Goal: Task Accomplishment & Management: Complete application form

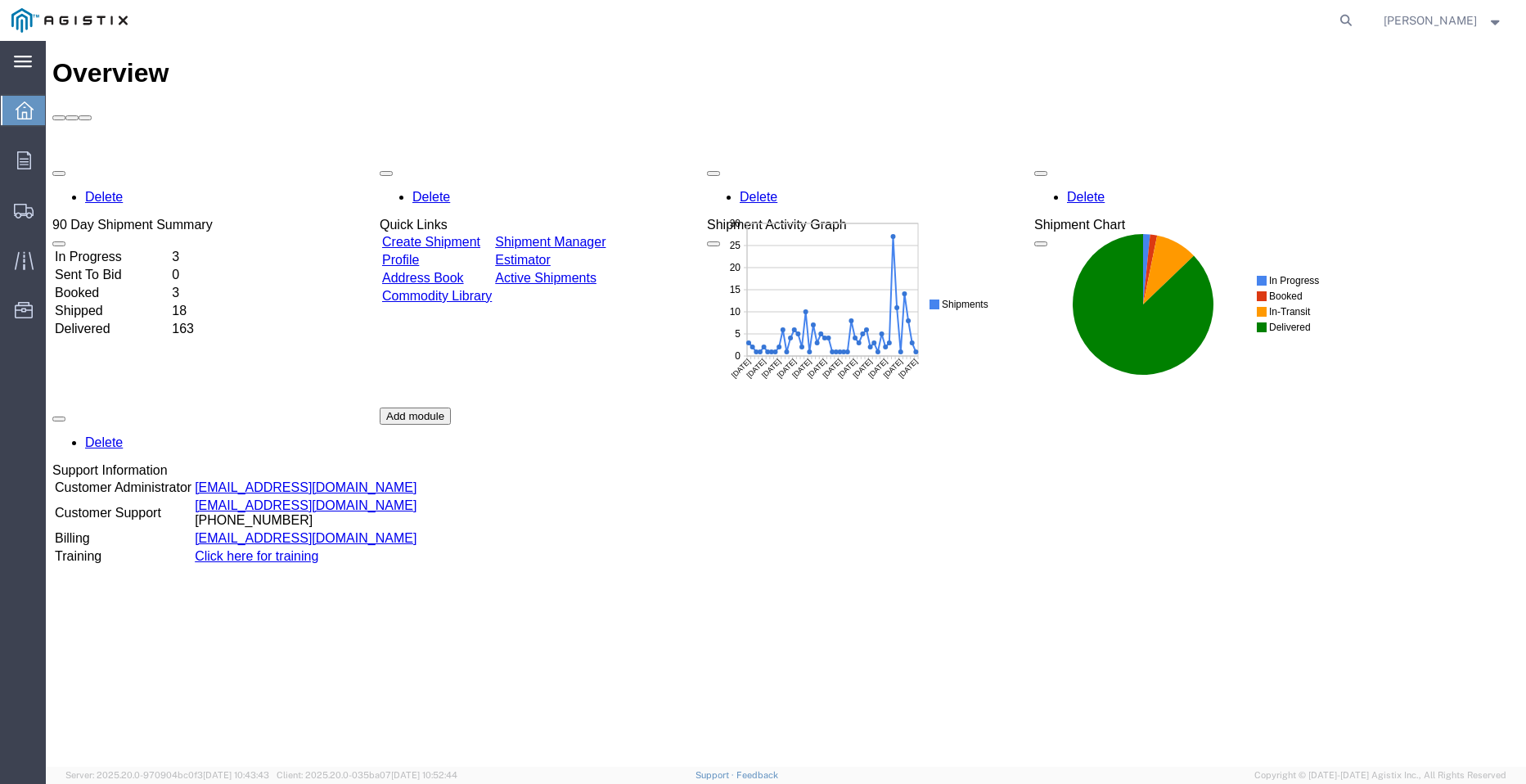
click at [27, 49] on div "main_menu Created with Sketch." at bounding box center [22, 61] width 46 height 41
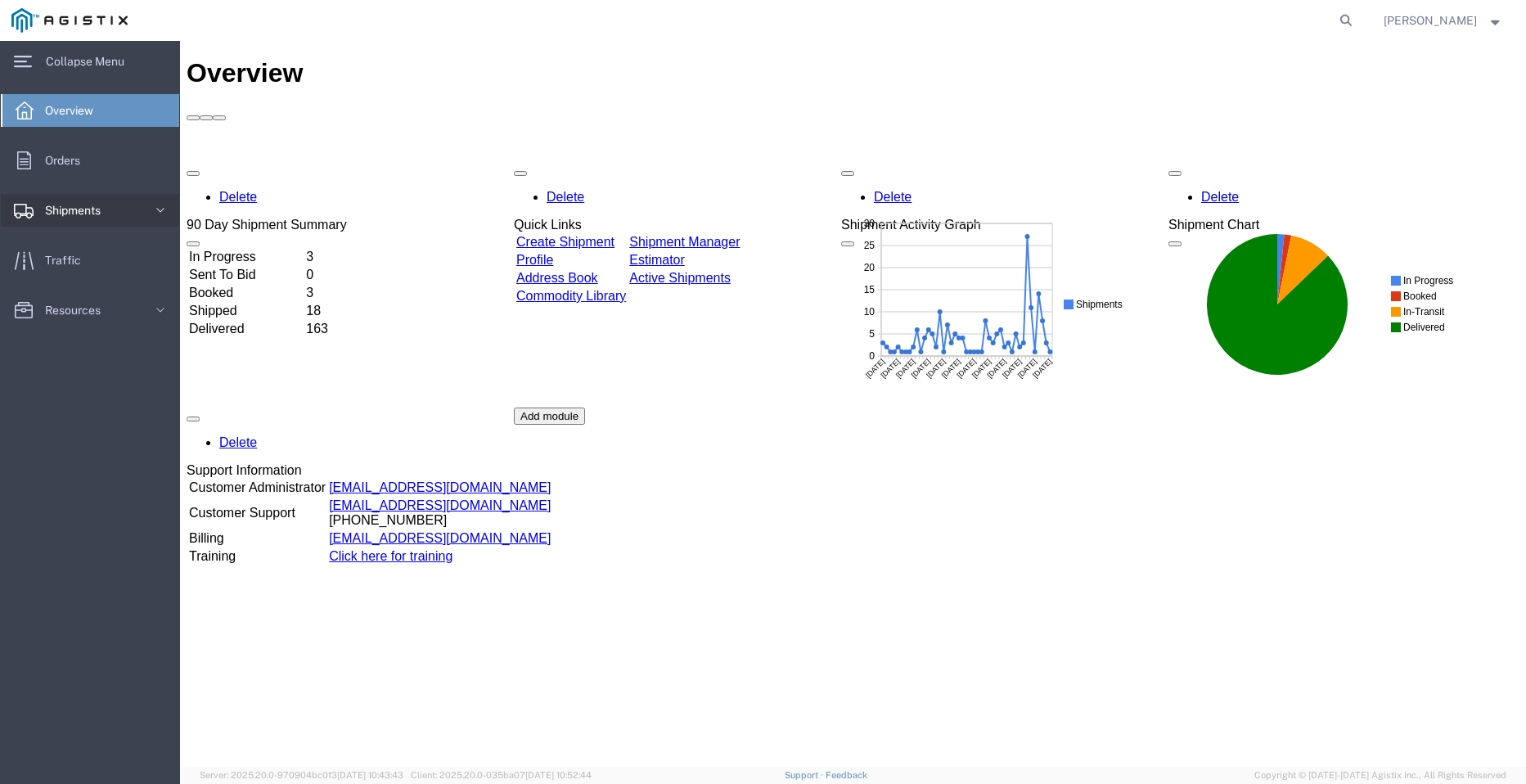
click at [159, 209] on icon at bounding box center [160, 211] width 17 height 17
click at [83, 269] on span "Create Shipment" at bounding box center [92, 265] width 151 height 32
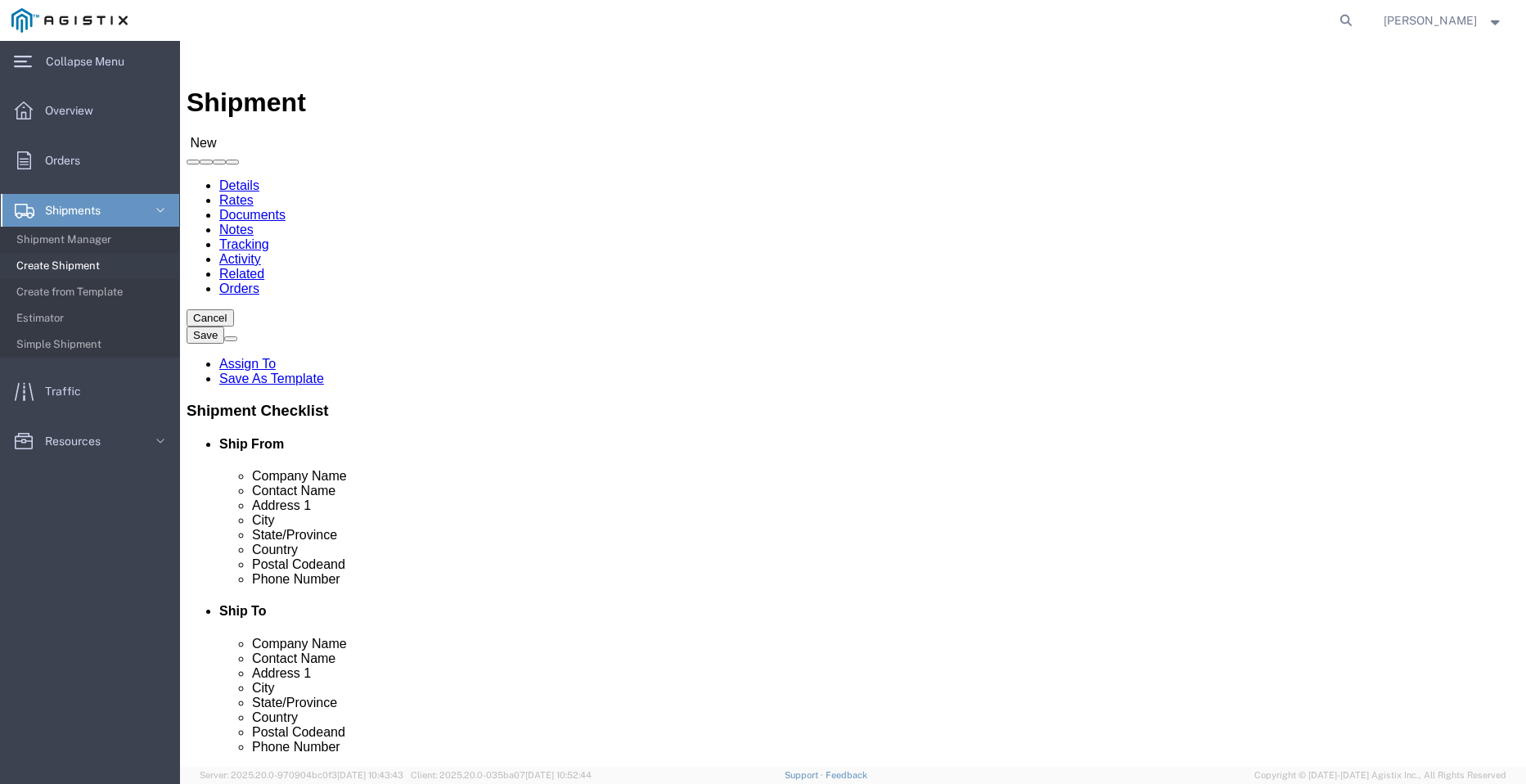
select select
click select "Select PG&E Valmont Industries Inc"
select select "9596"
click select "Select PG&E Valmont Industries Inc"
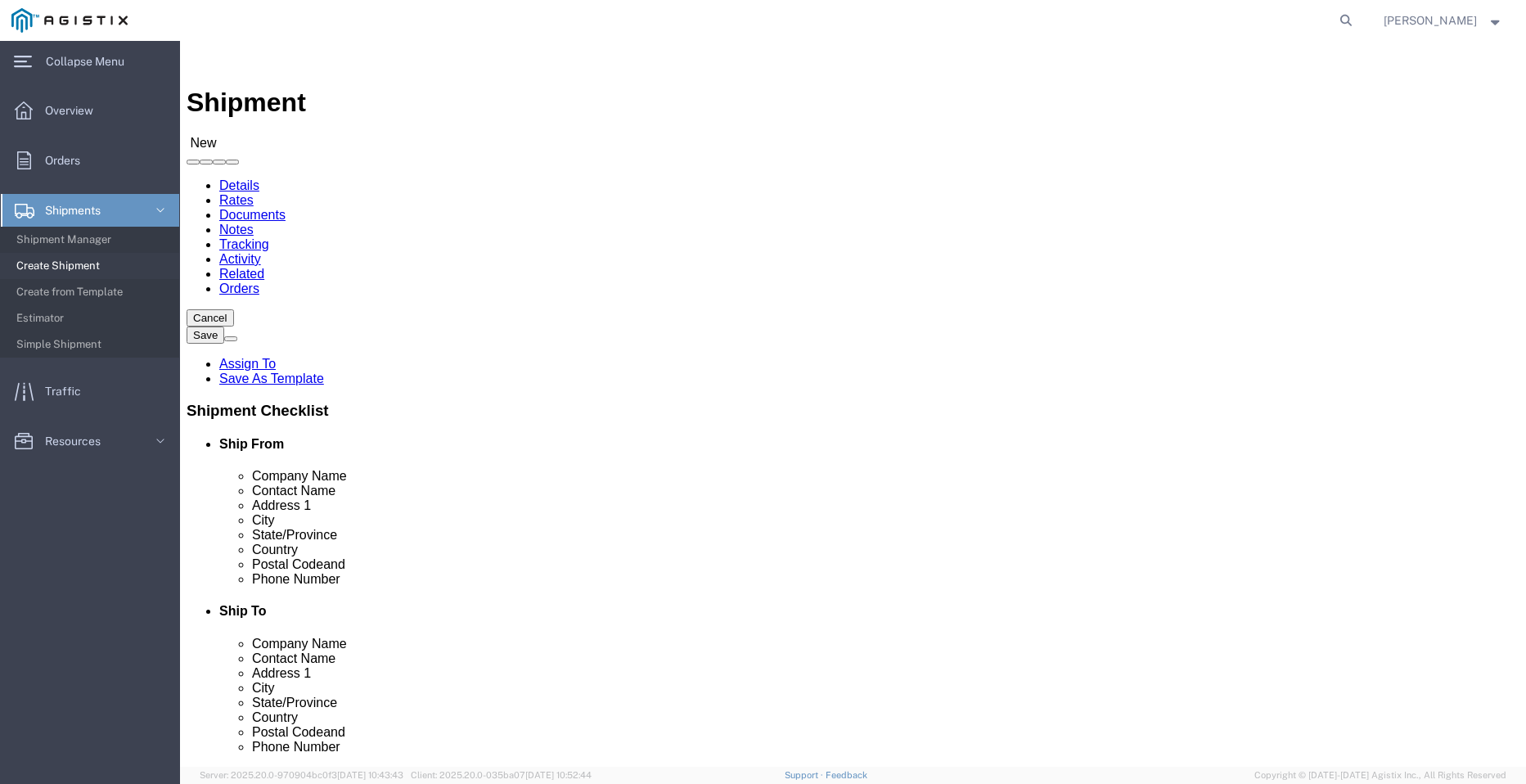
select select
click select "Select All Others [GEOGRAPHIC_DATA] [GEOGRAPHIC_DATA] [GEOGRAPHIC_DATA] [GEOGRA…"
select select "23082"
click select "Select All Others [GEOGRAPHIC_DATA] [GEOGRAPHIC_DATA] [GEOGRAPHIC_DATA] [GEOGRA…"
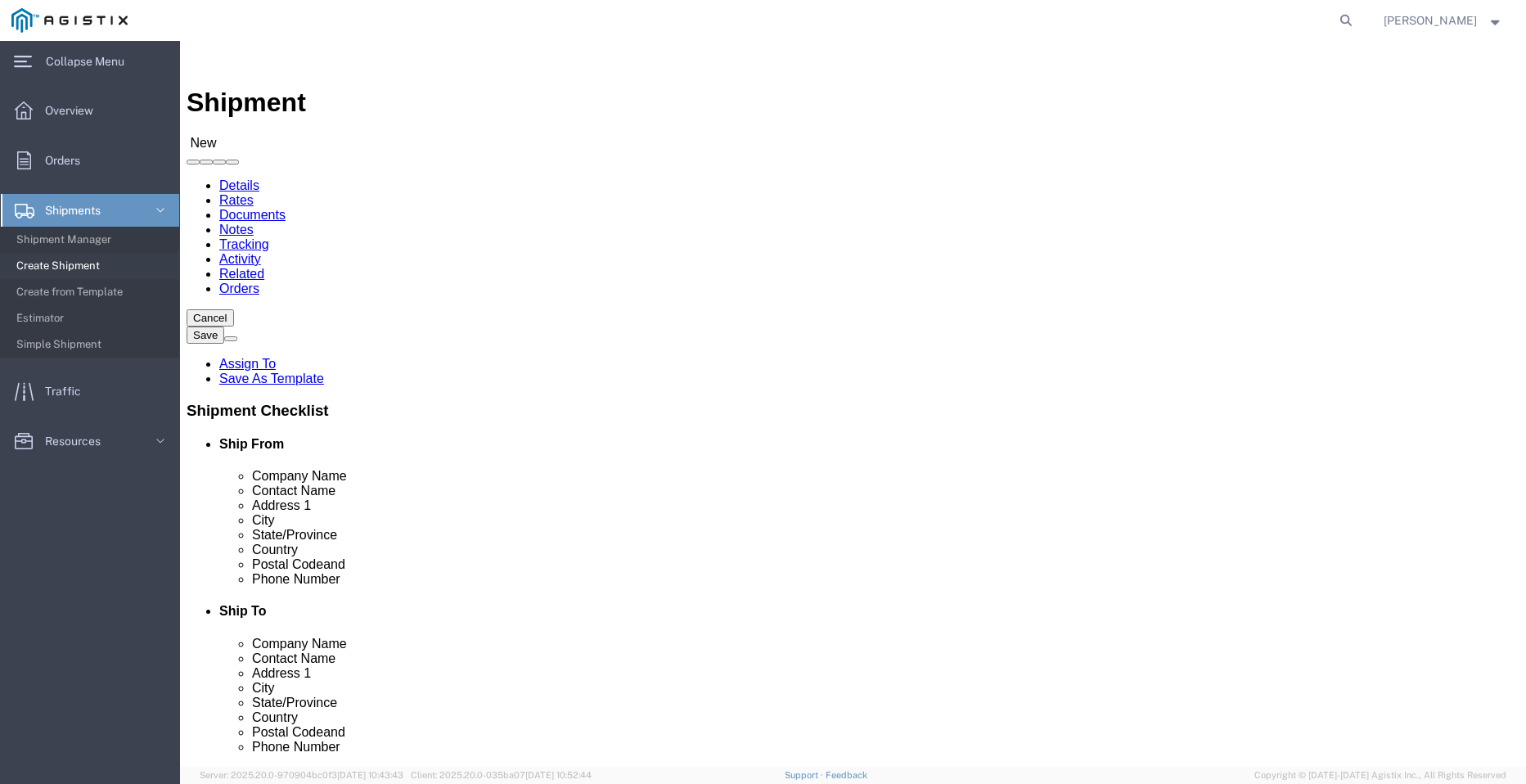
click input "text"
click p "- AZZ - ([PERSON_NAME]) [STREET_ADDRESS][PERSON_NAME]"
type input "[PERSON_NAME]"
click input "text"
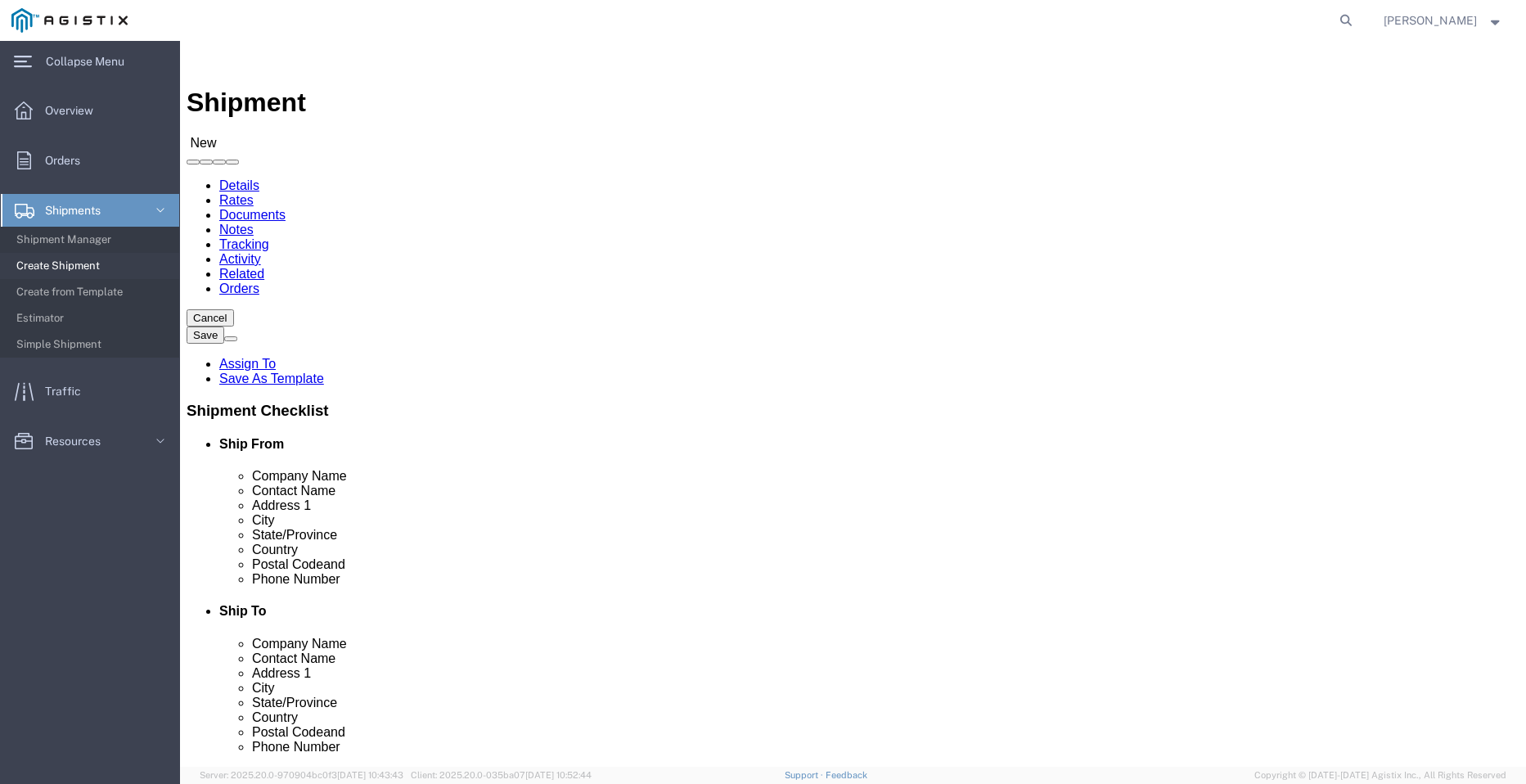
click input "text"
type input "orovi"
click p "- PACIFIC GAS & ELECTRIC - (SHIFFLETS) [GEOGRAPHIC_DATA], [STREET_ADDRESS]"
select select "CA"
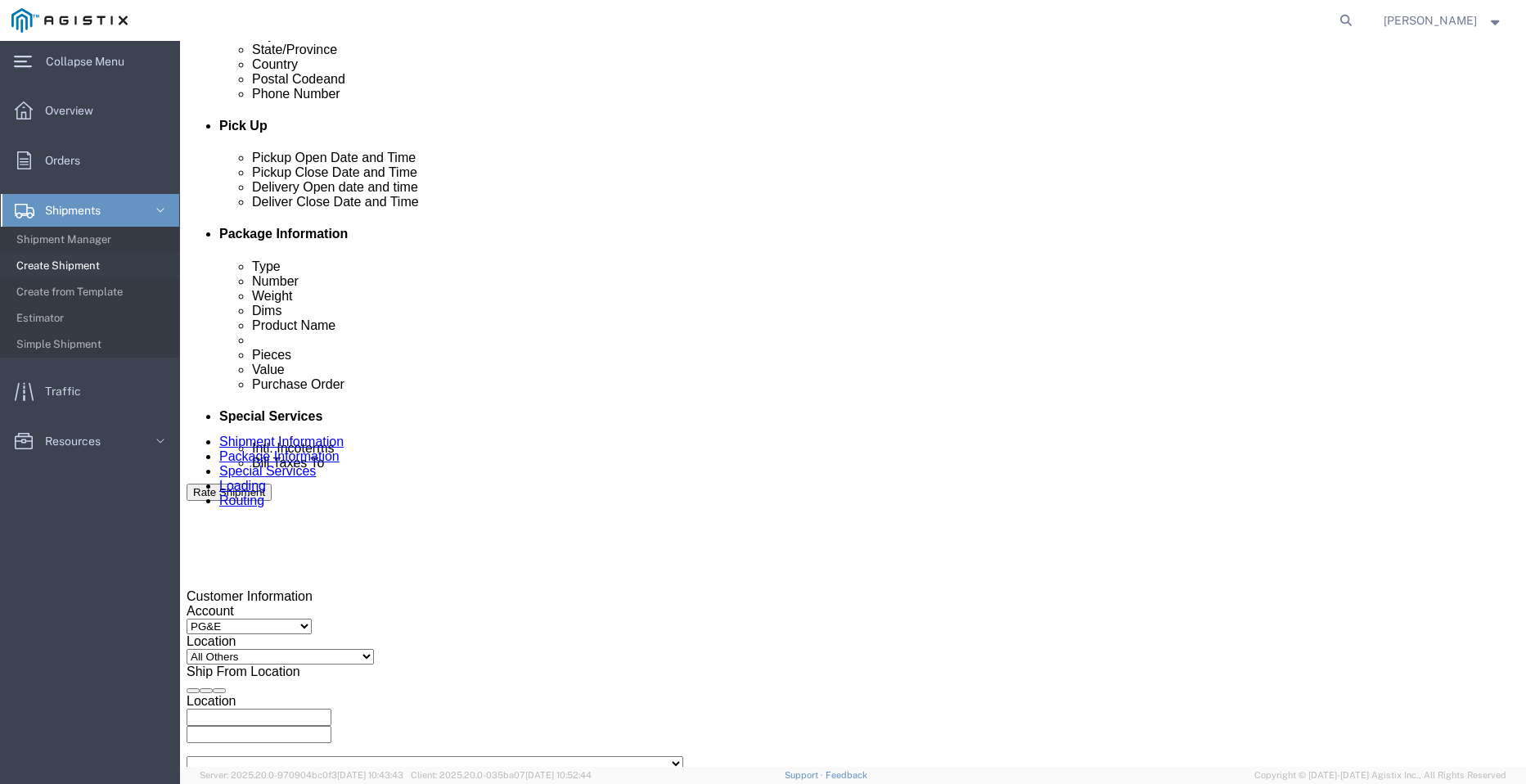
scroll to position [655, 0]
click div "Save shipment to enable stops editing. Save shipment"
click li "AZZ [STREET_ADDRESS] Pickup Delivery Edit Move to top Move to bottom [GEOGRAPHI…"
click p "[GEOGRAPHIC_DATA], [STREET_ADDRESS]"
click div
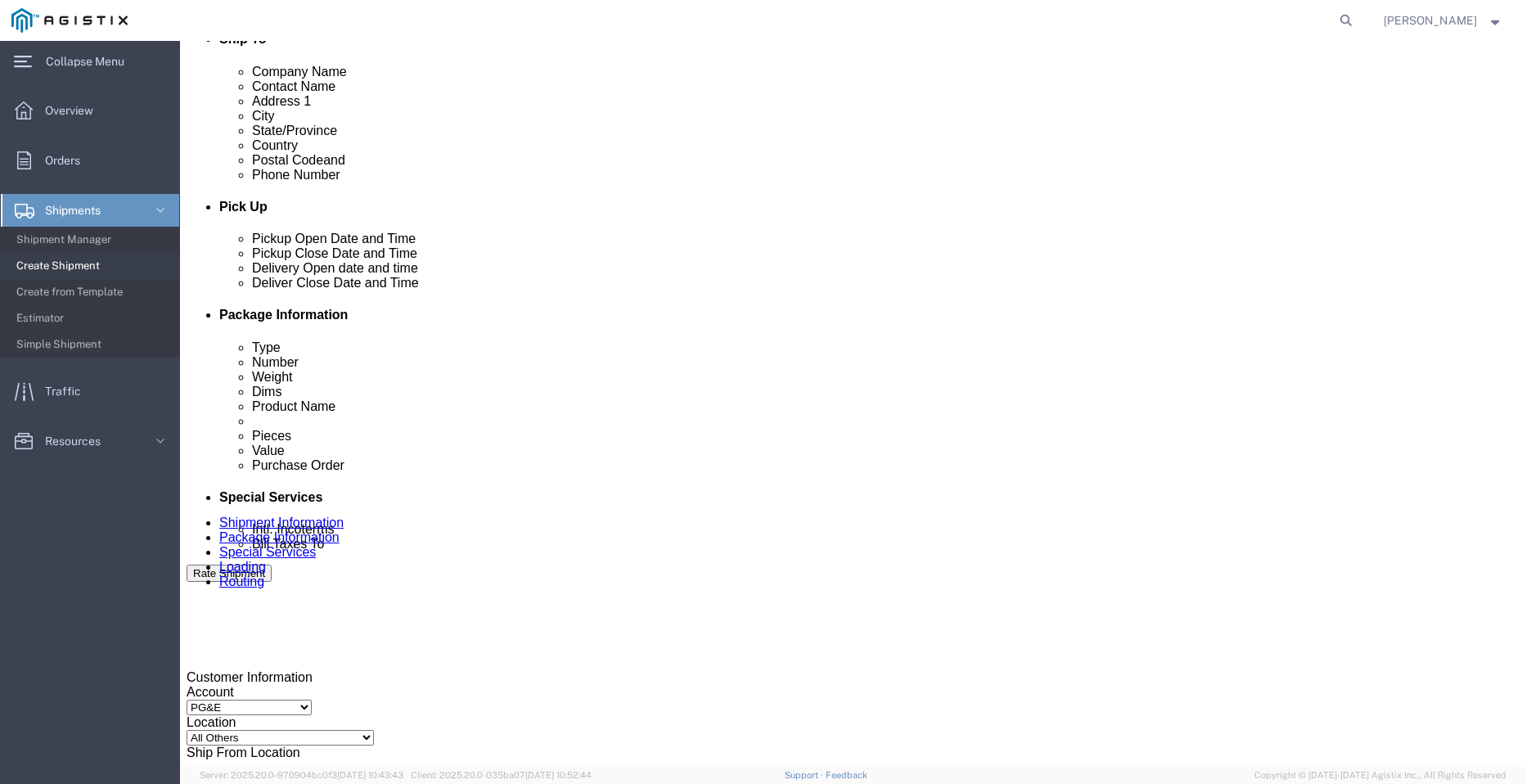
scroll to position [572, 0]
drag, startPoint x: 694, startPoint y: 553, endPoint x: 807, endPoint y: 465, distance: 143.2
click div
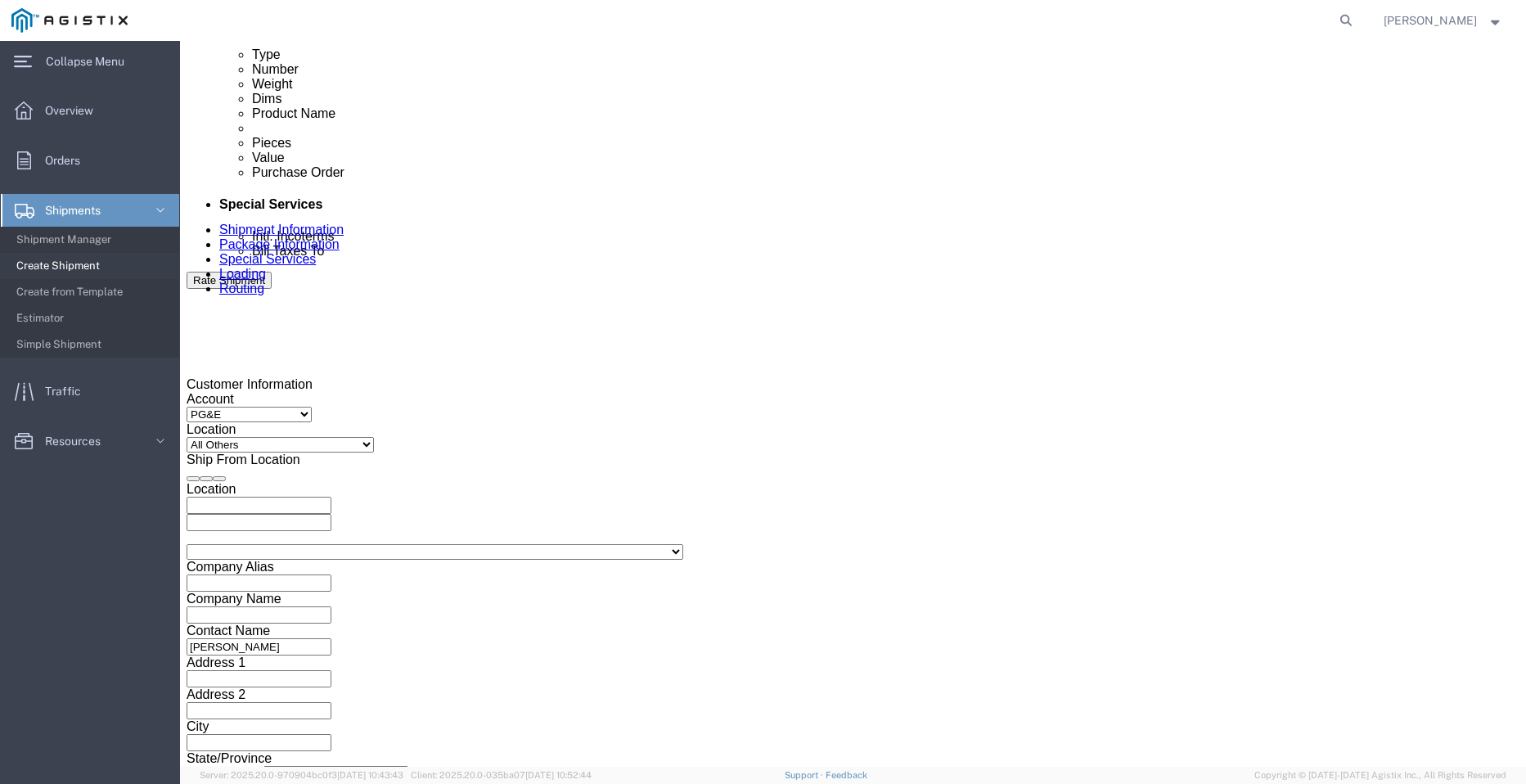
scroll to position [900, 0]
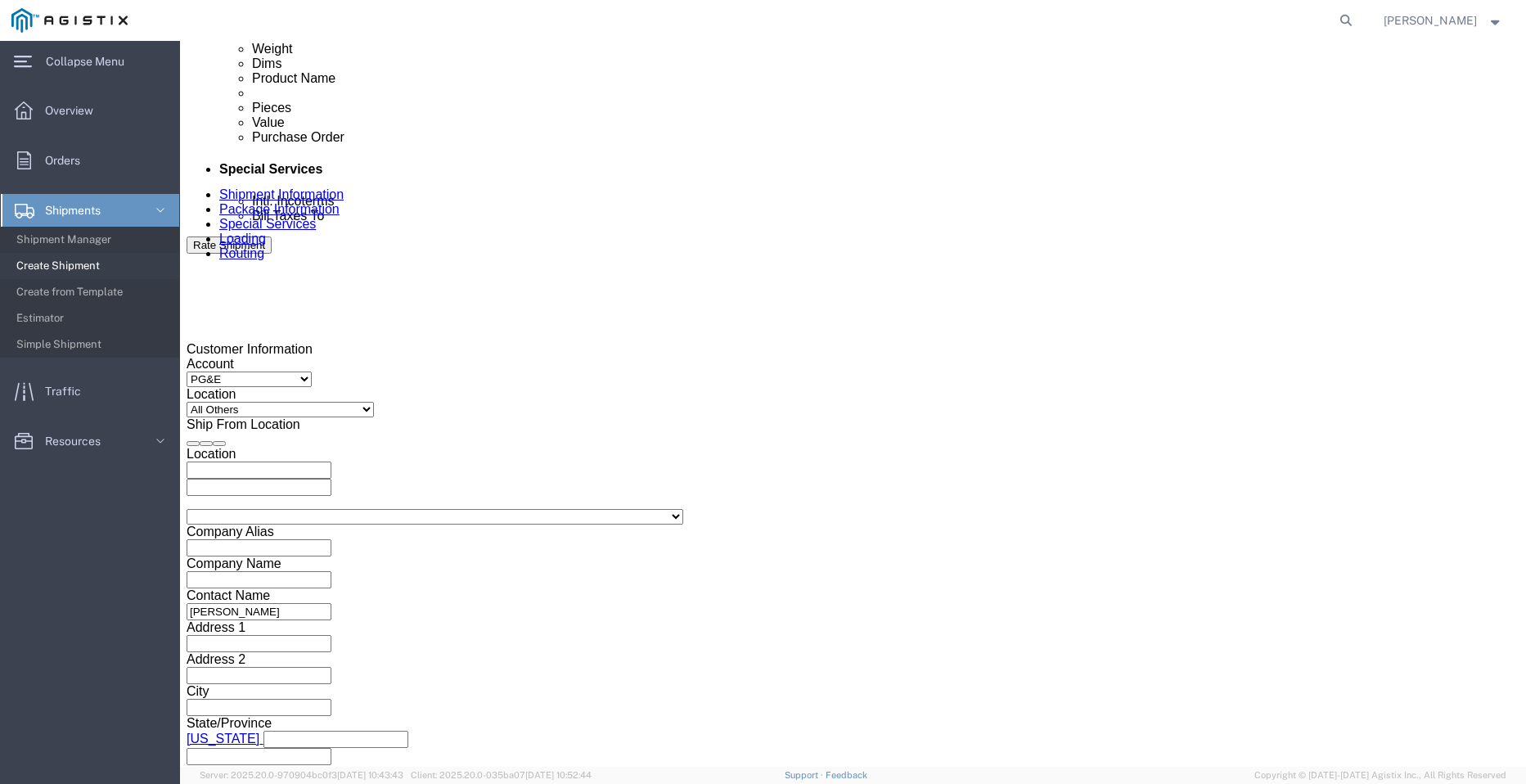
click p "[GEOGRAPHIC_DATA], [STREET_ADDRESS]"
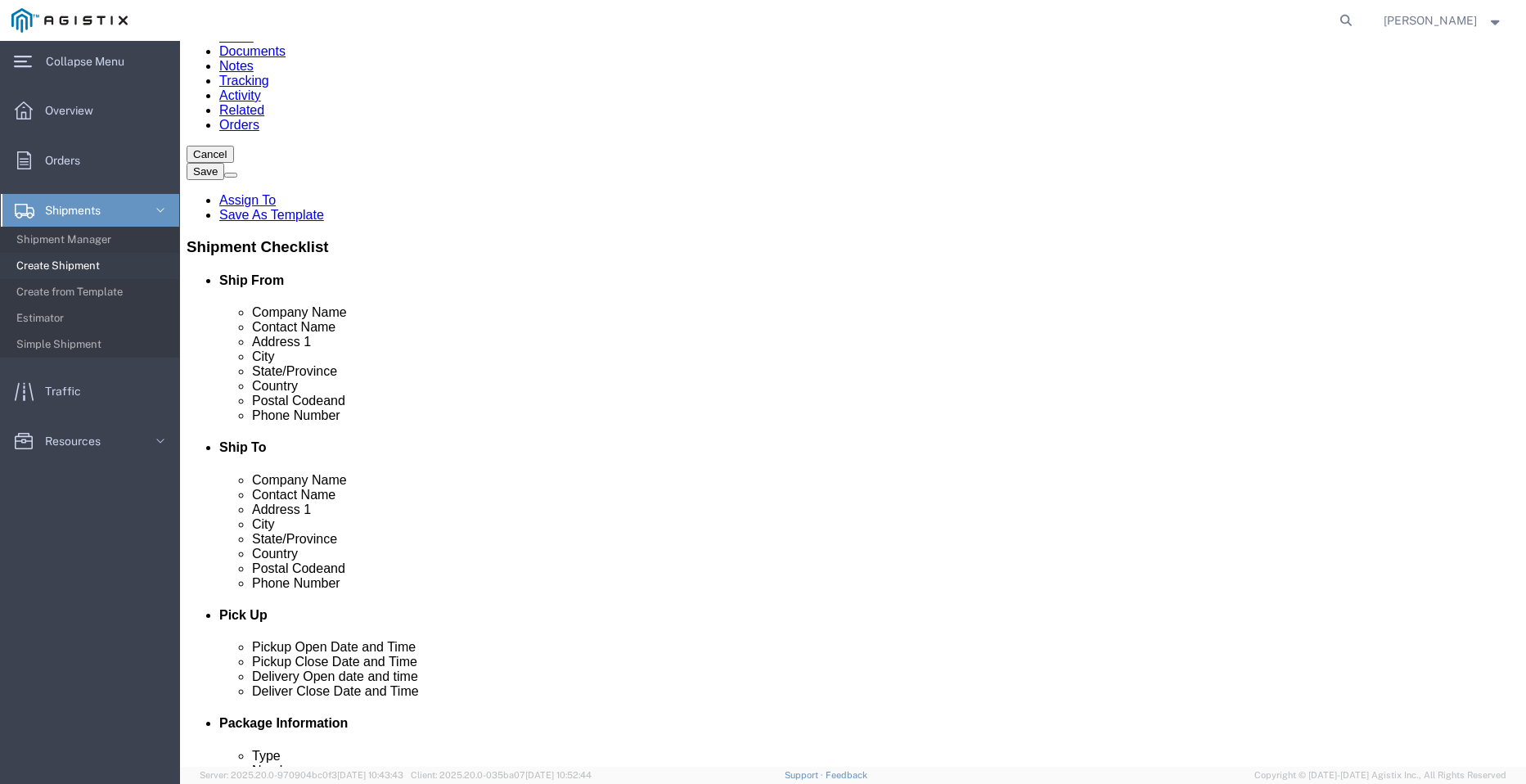
scroll to position [572, 0]
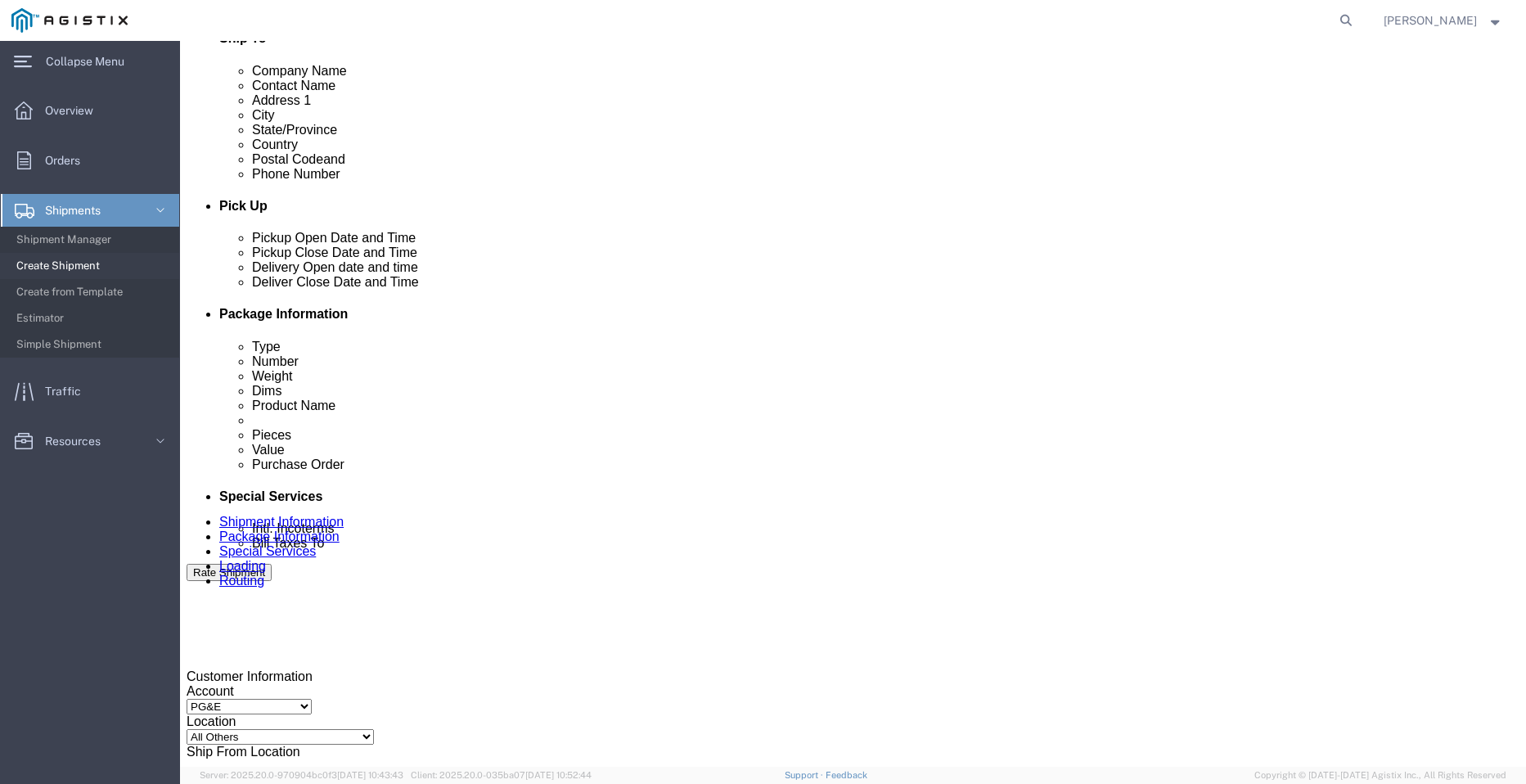
click span
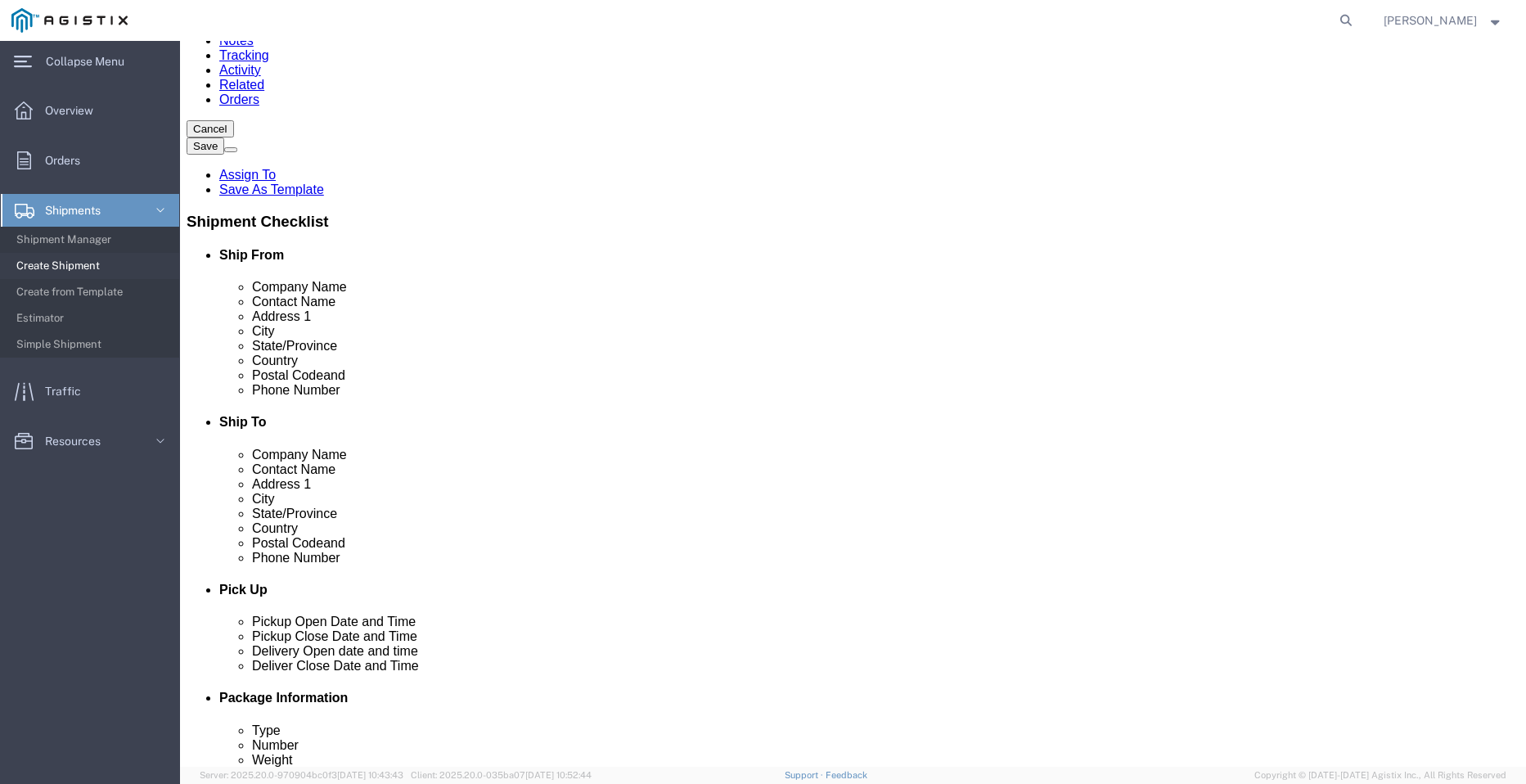
scroll to position [163, 0]
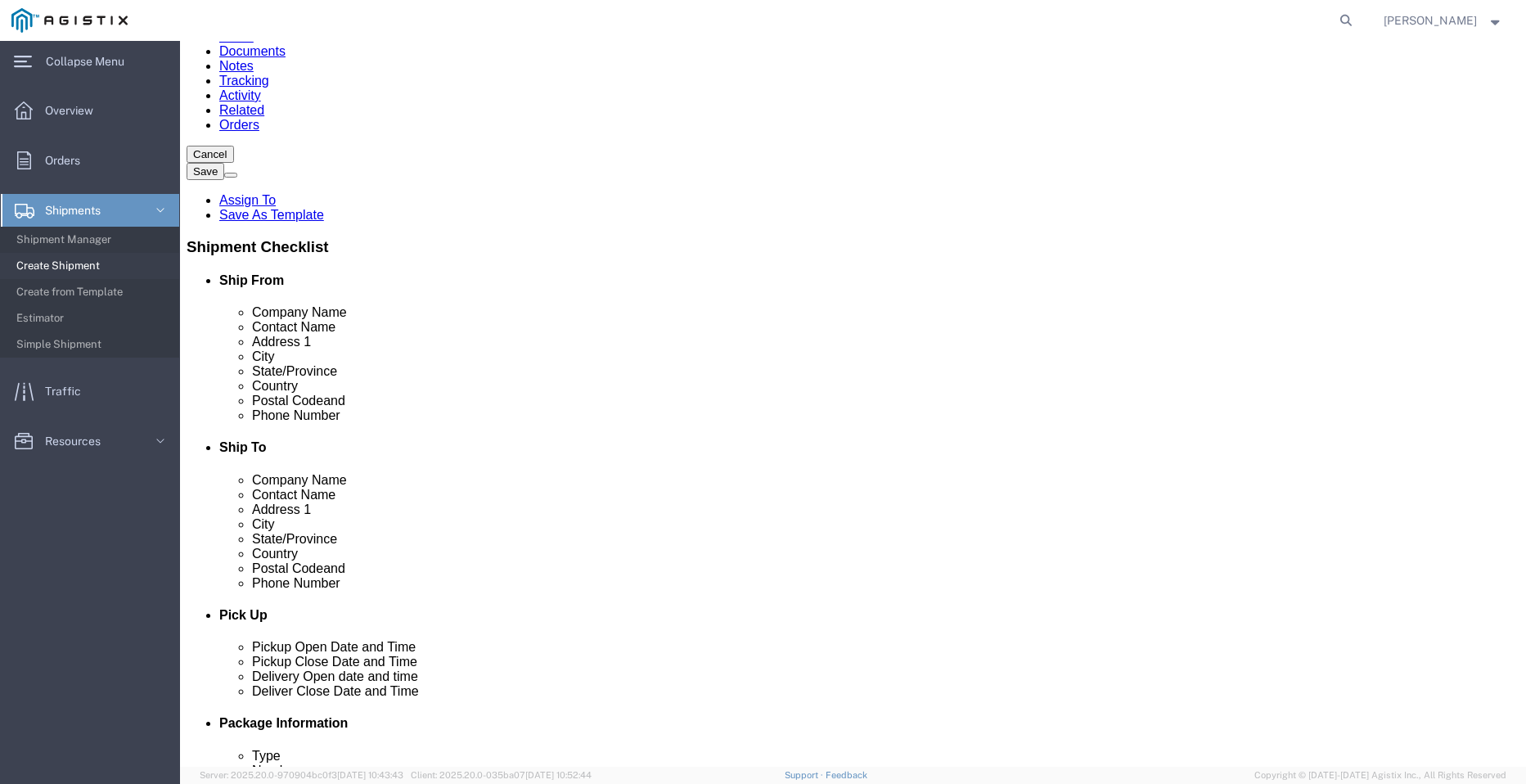
click input "[GEOGRAPHIC_DATA]"
drag, startPoint x: 794, startPoint y: 403, endPoint x: 231, endPoint y: 363, distance: 564.4
click div "Ship From Location Location My Profile Location (OBSOLETE) [GEOGRAPHIC_DATA] SC…"
type input "orovi"
click p "- PACIFIC GAS & ELECTRIC - (SHIFFLETS) [GEOGRAPHIC_DATA], [STREET_ADDRESS]"
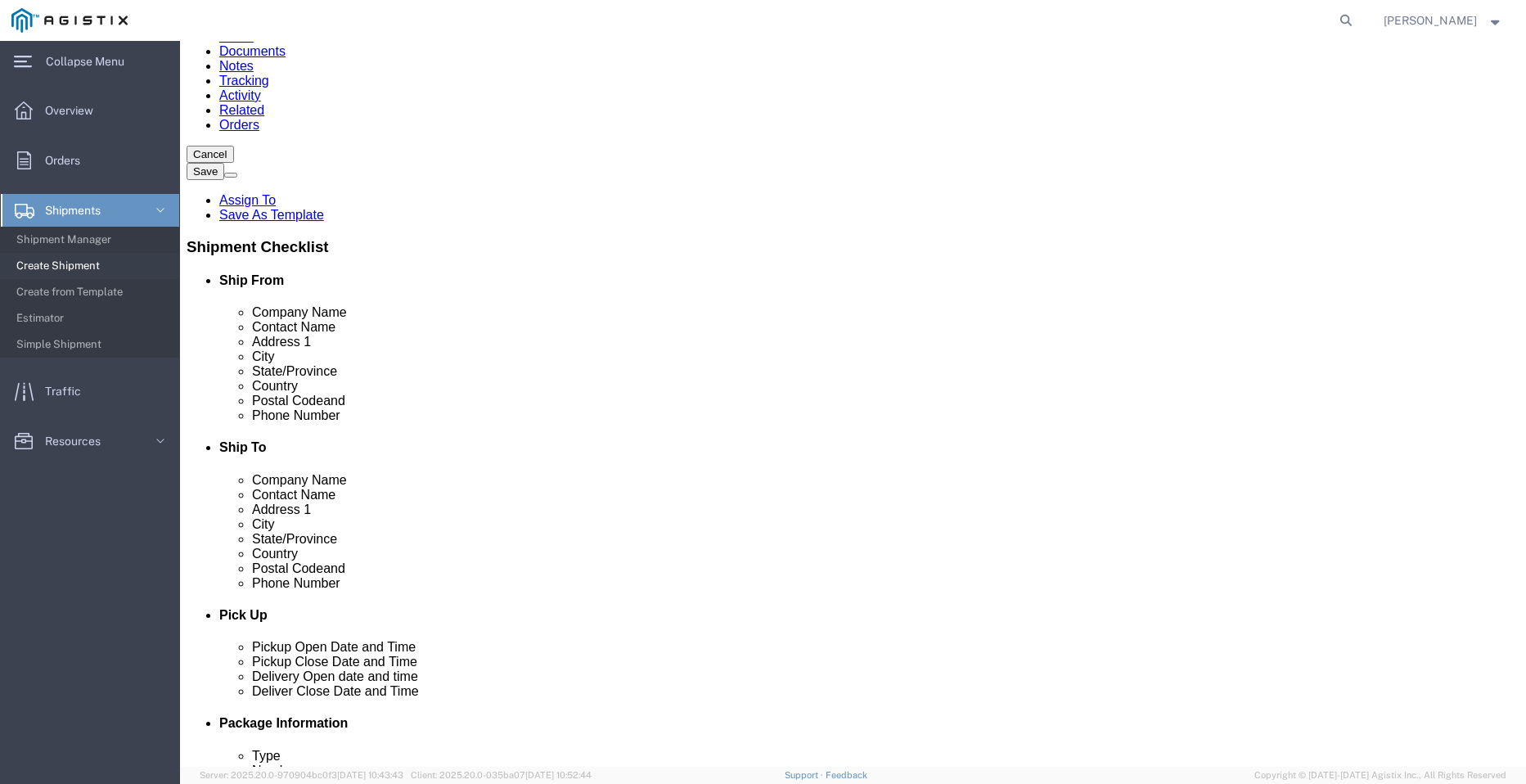
select select "CA"
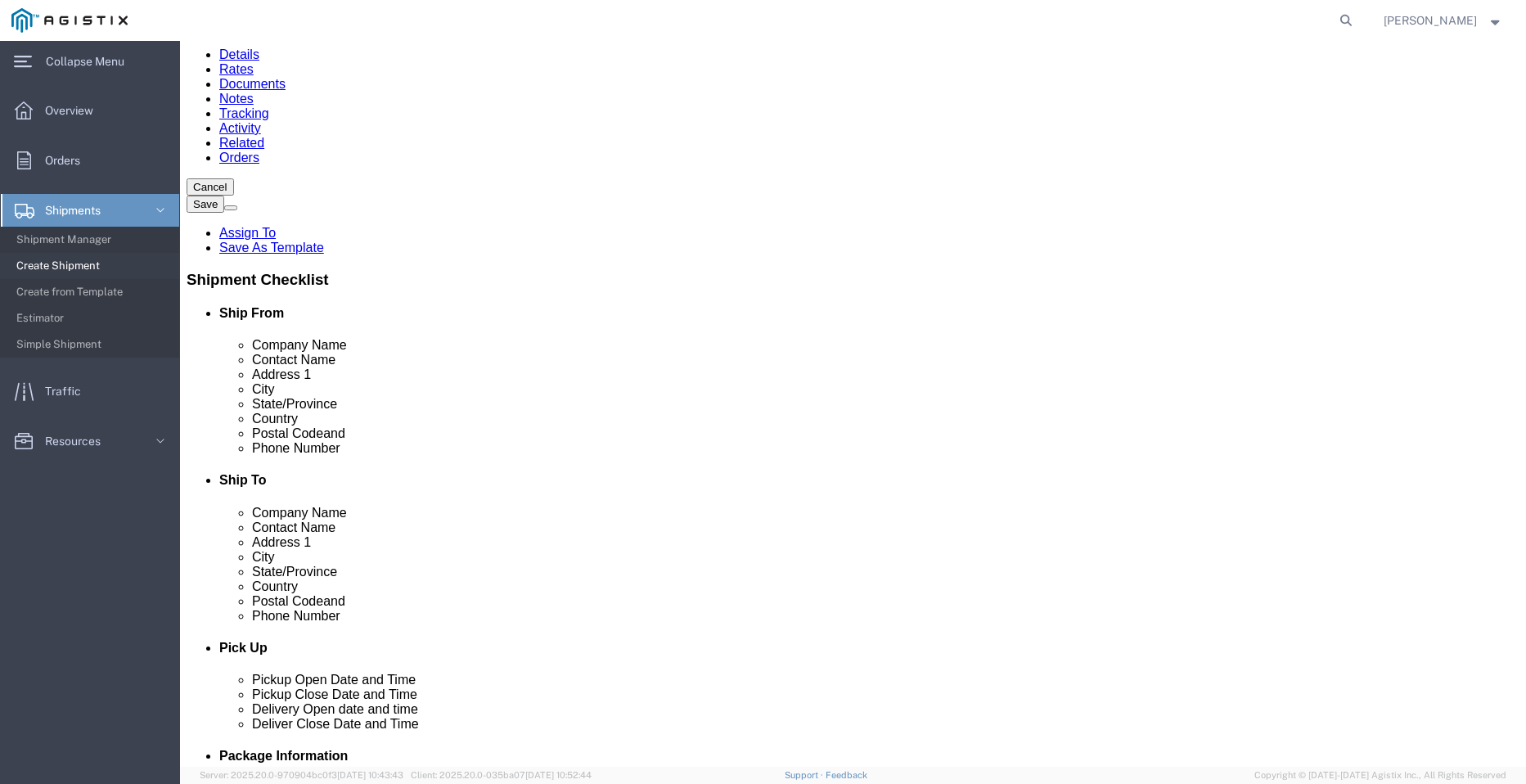
scroll to position [82, 0]
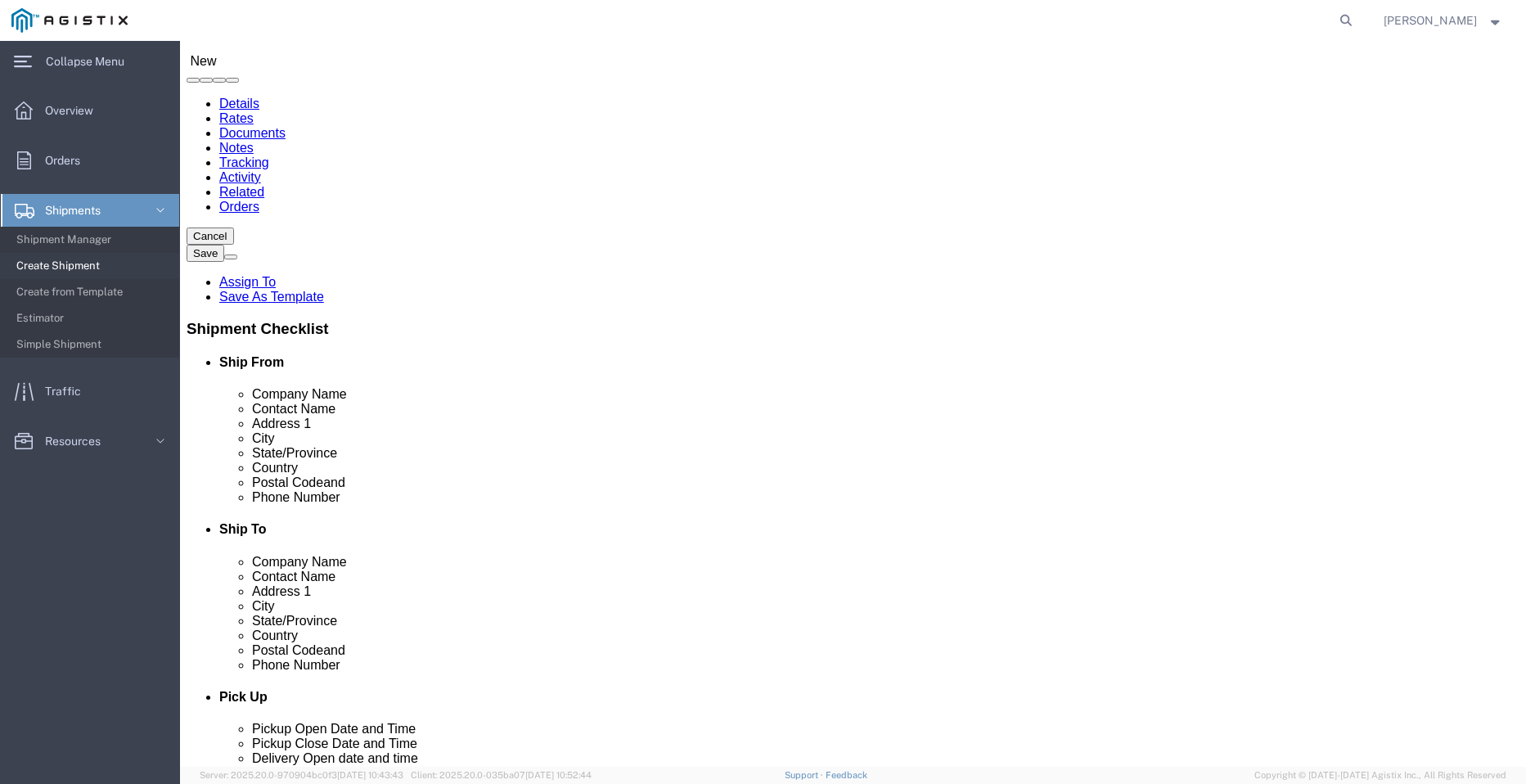
drag, startPoint x: 783, startPoint y: 483, endPoint x: 450, endPoint y: 470, distance: 333.3
click div "Ship From Location Location My Profile Location (OBSOLETE) [GEOGRAPHIC_DATA] SC…"
type input "orovi"
click p "- PACIFIC GAS & ELECTRIC - (SHIFFLETS) [GEOGRAPHIC_DATA], [STREET_ADDRESS]"
select select "CA"
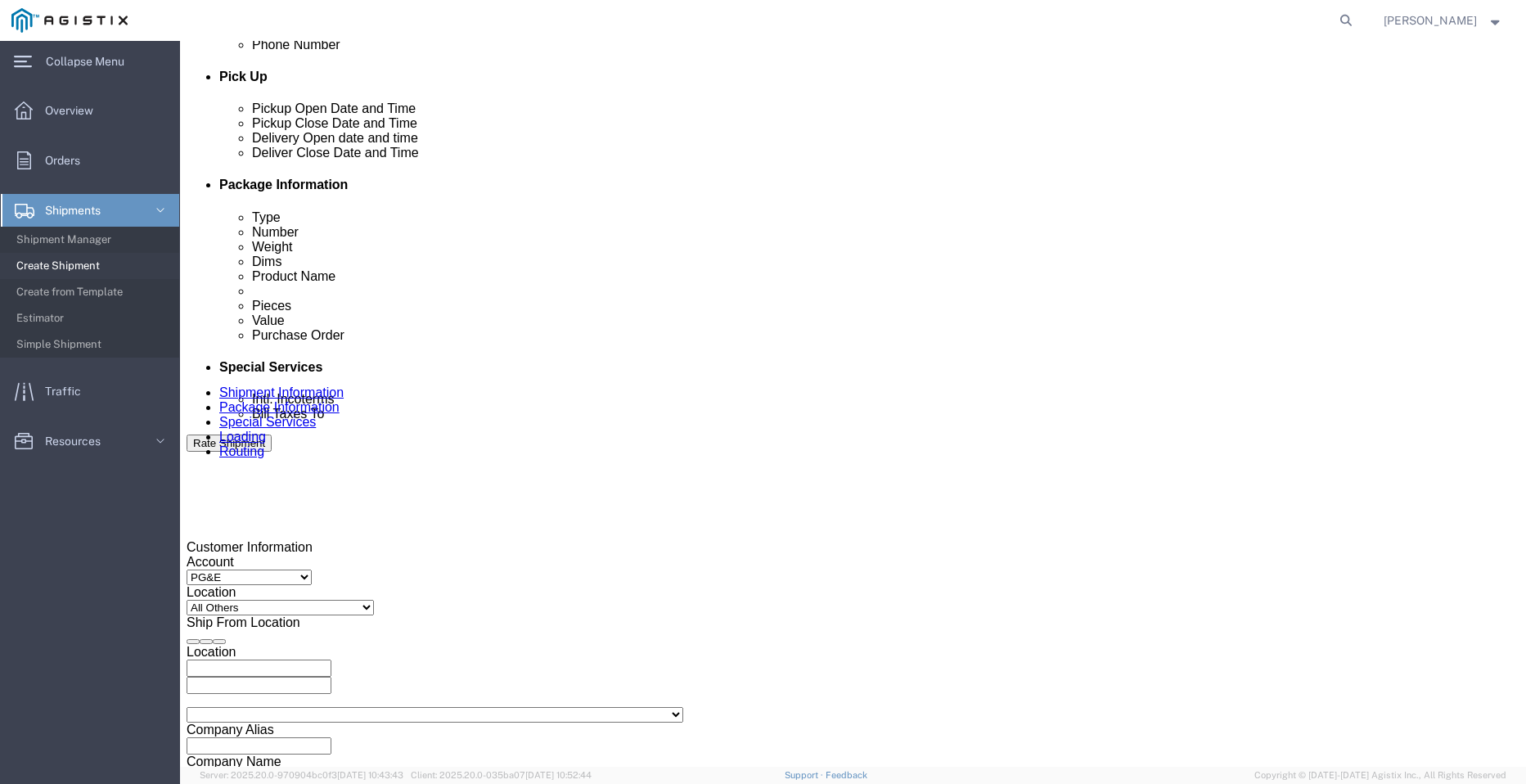
scroll to position [818, 0]
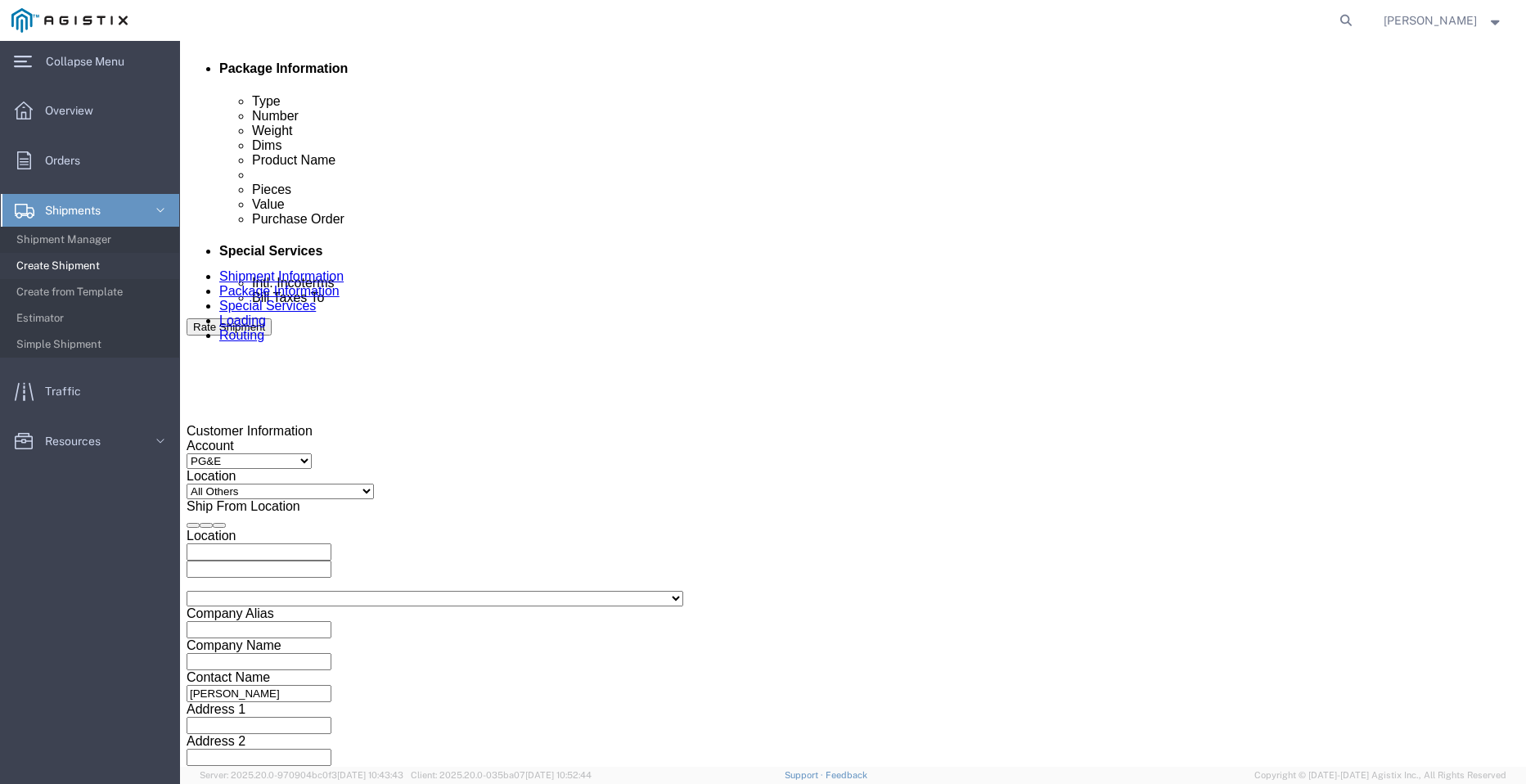
click div
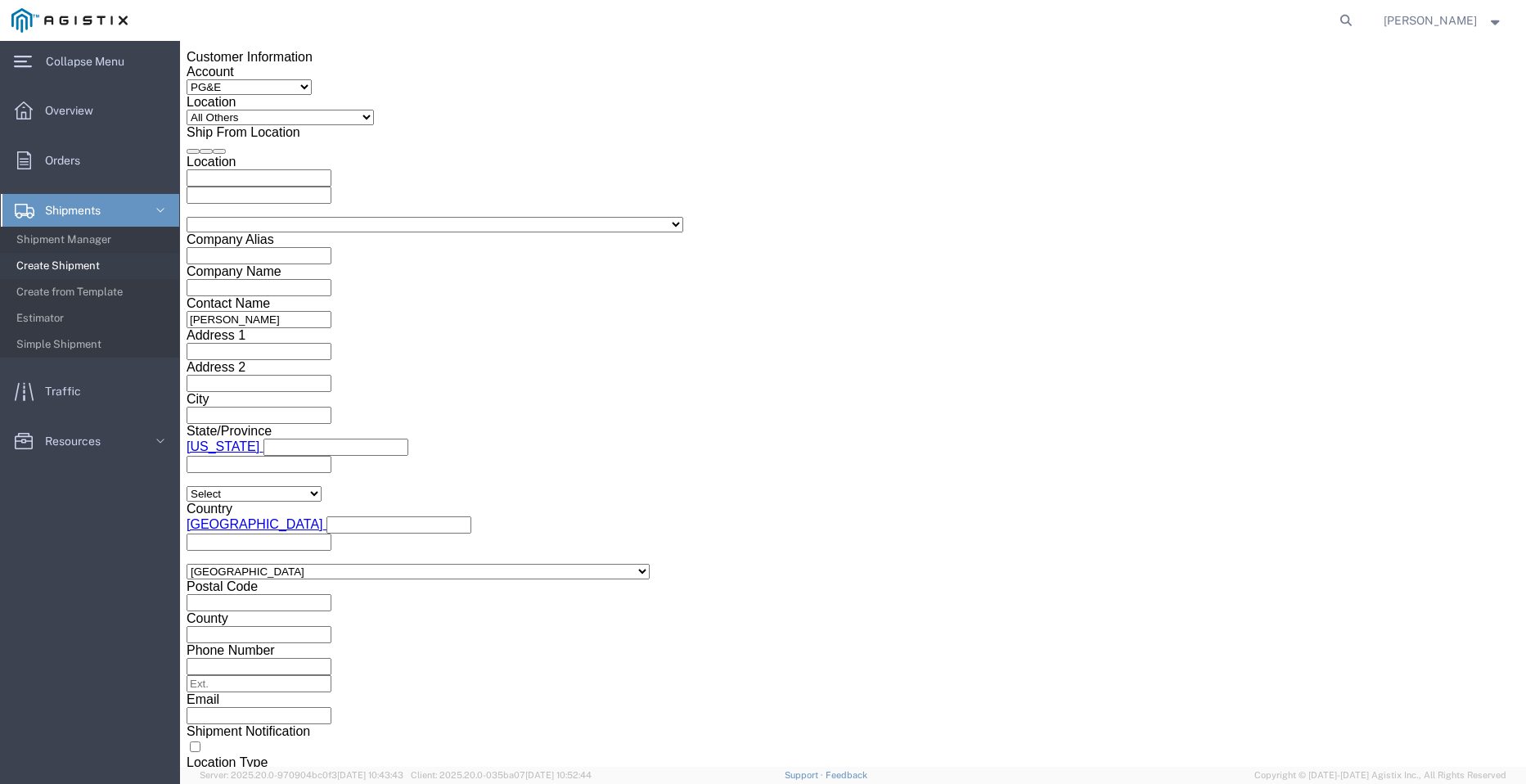
click button "Apply"
click div
click button "Apply"
click input "text"
paste input "900252150"
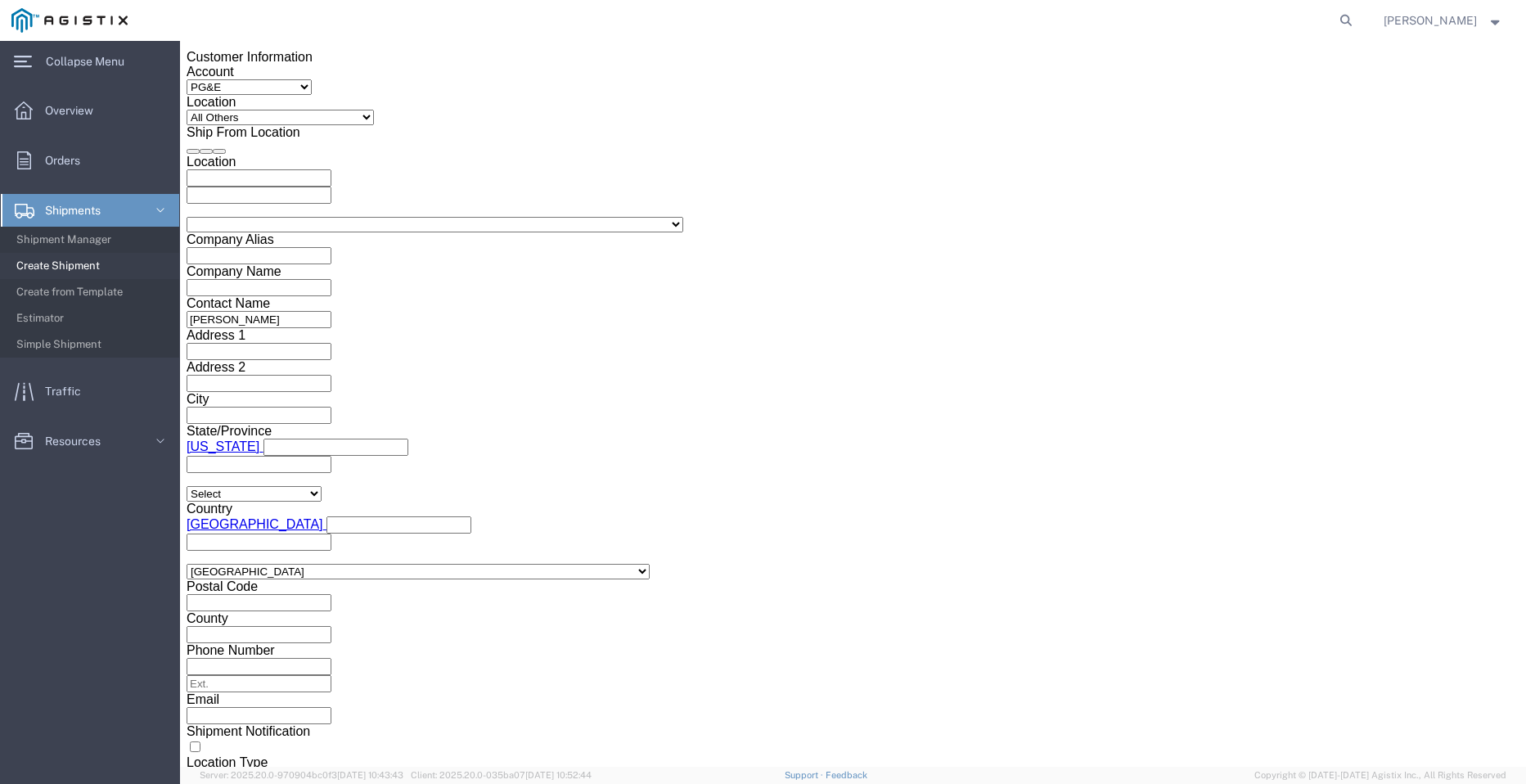
type input "900252150"
click select "Select Account Type Activity ID Airline Appointment Number ASN Batch Request # …"
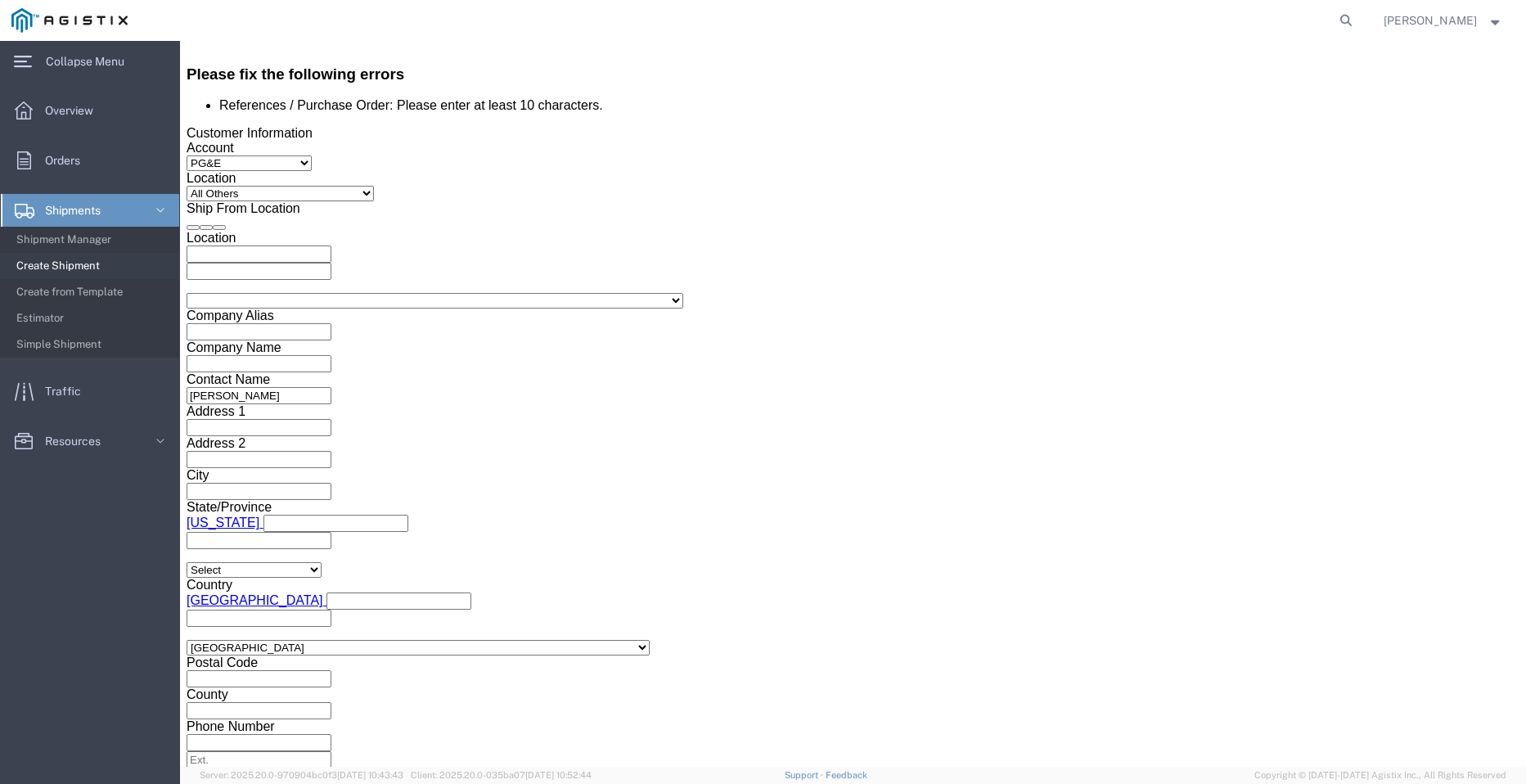
scroll to position [1261, 0]
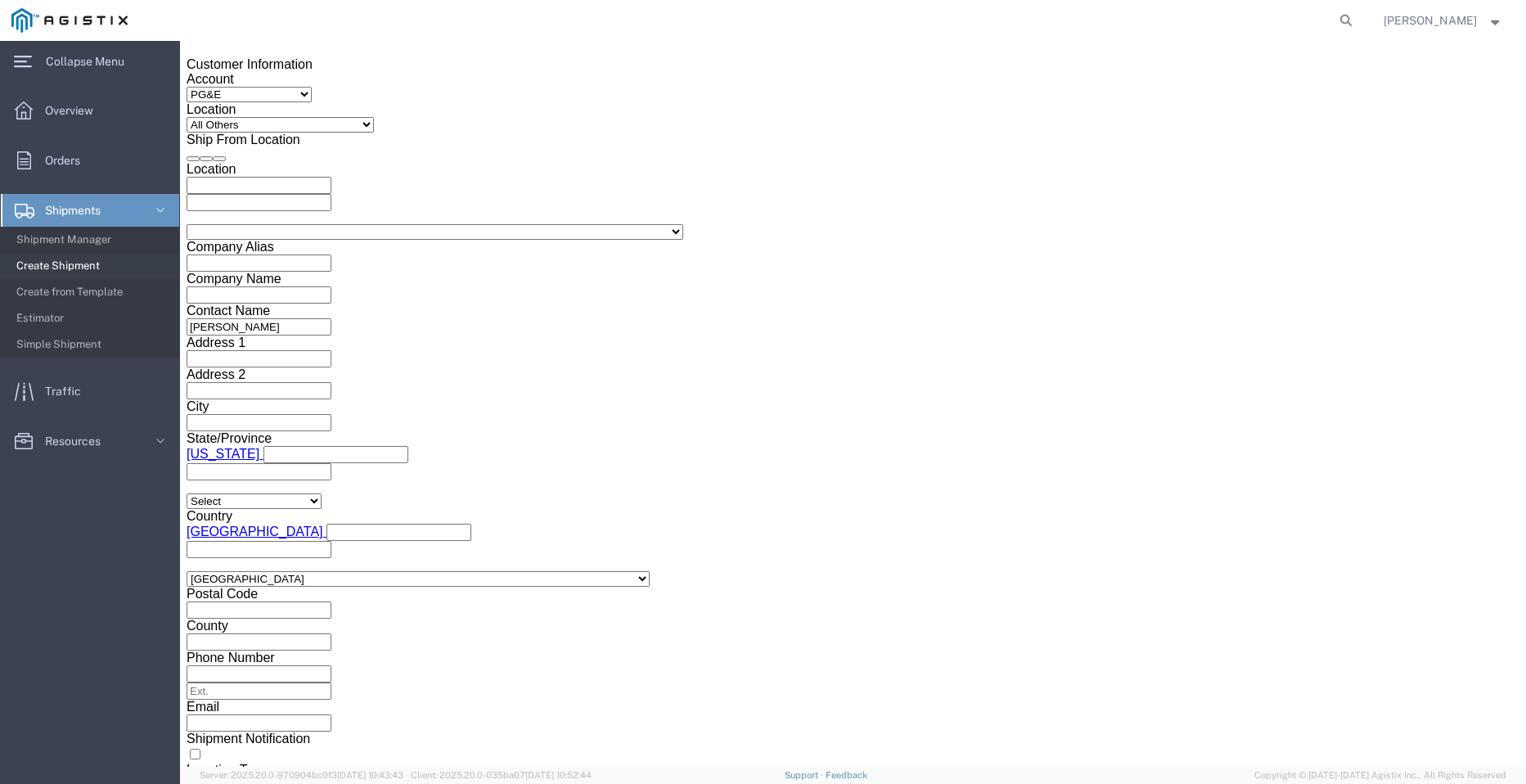
select select "PICKUPNUM"
click select "Select Account Type Activity ID Airline Appointment Number ASN Batch Request # …"
click input "text"
paste input "900252150"
type input "900252150"
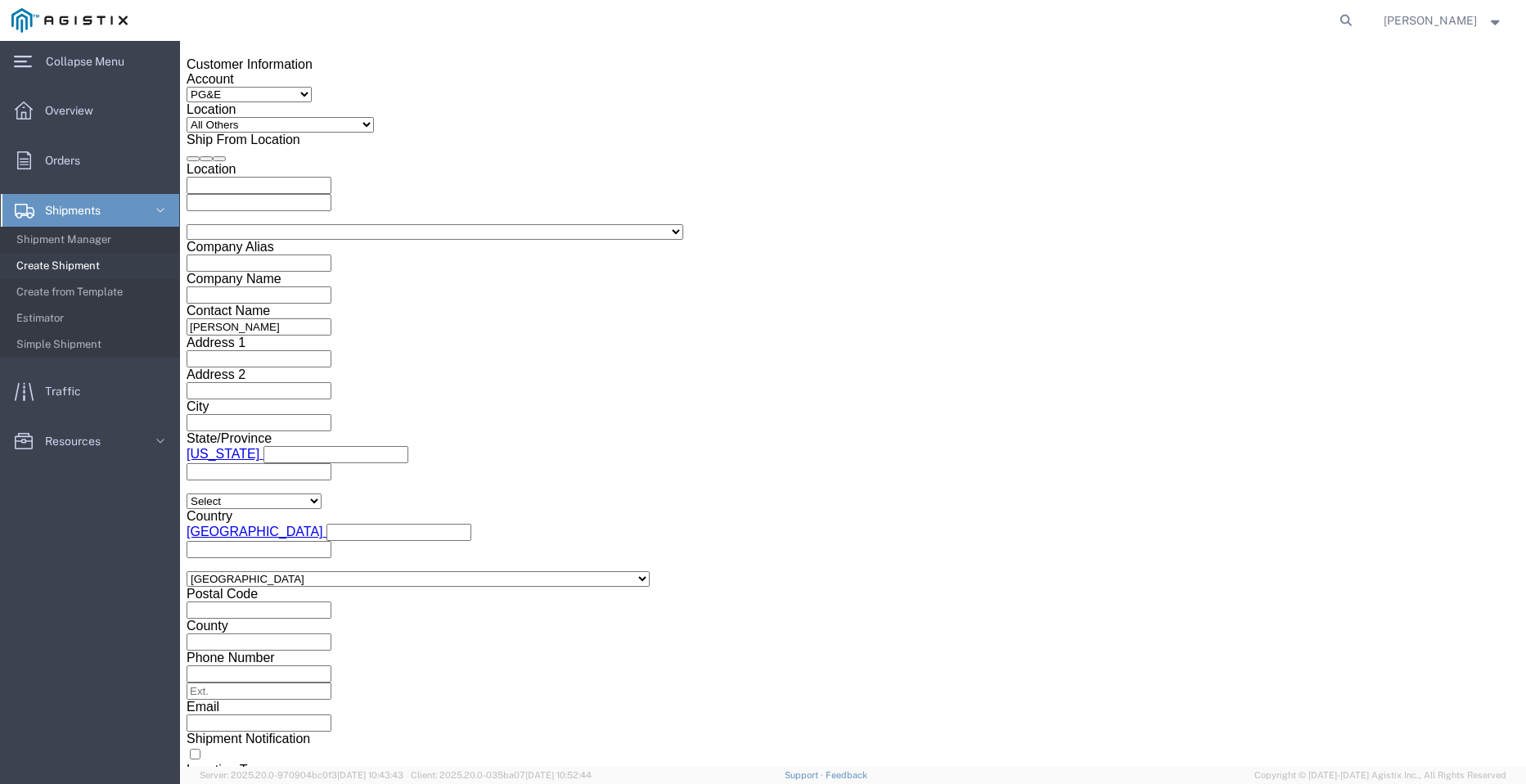
click input "900252150"
paste input "3501402867"
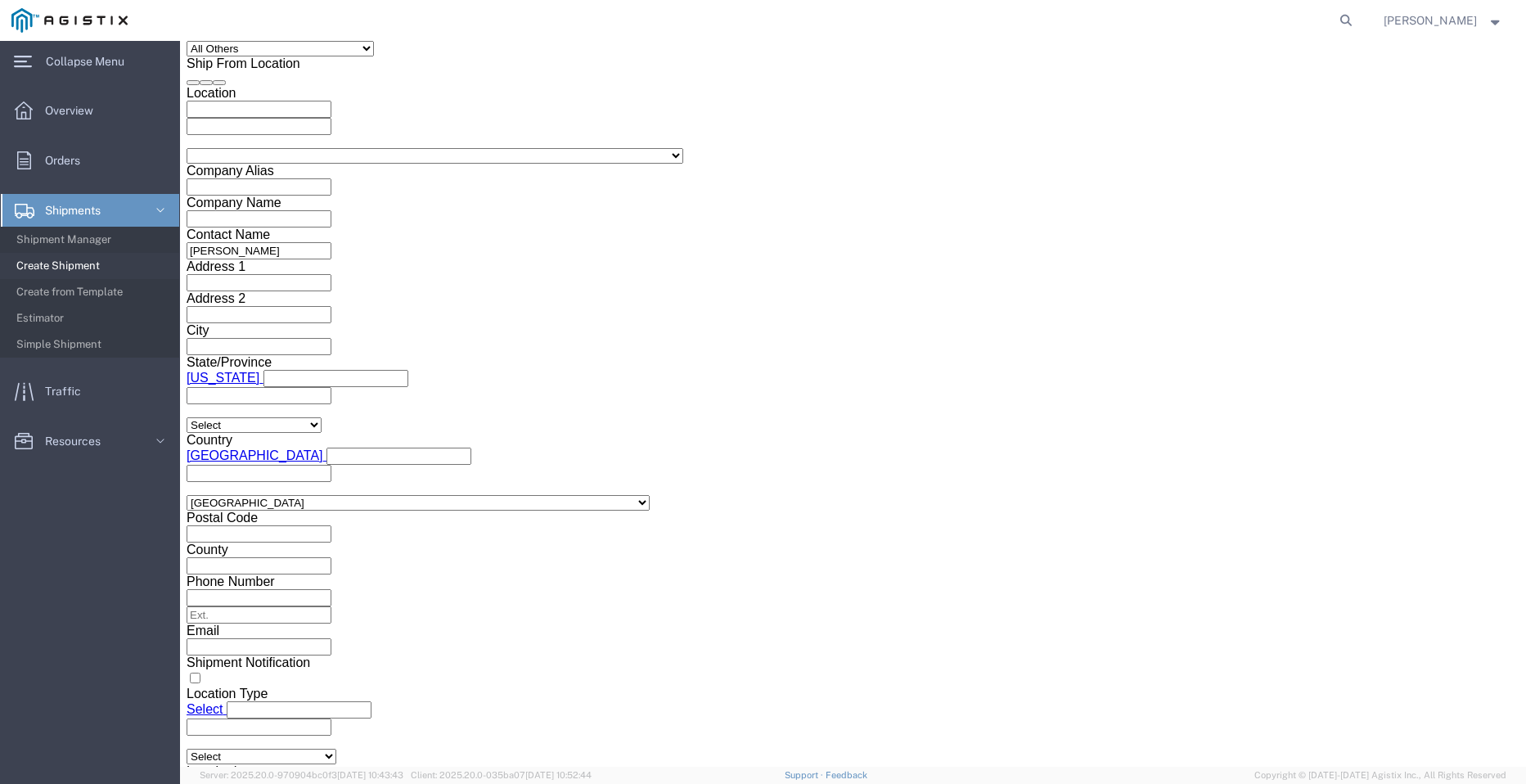
scroll to position [1192, 0]
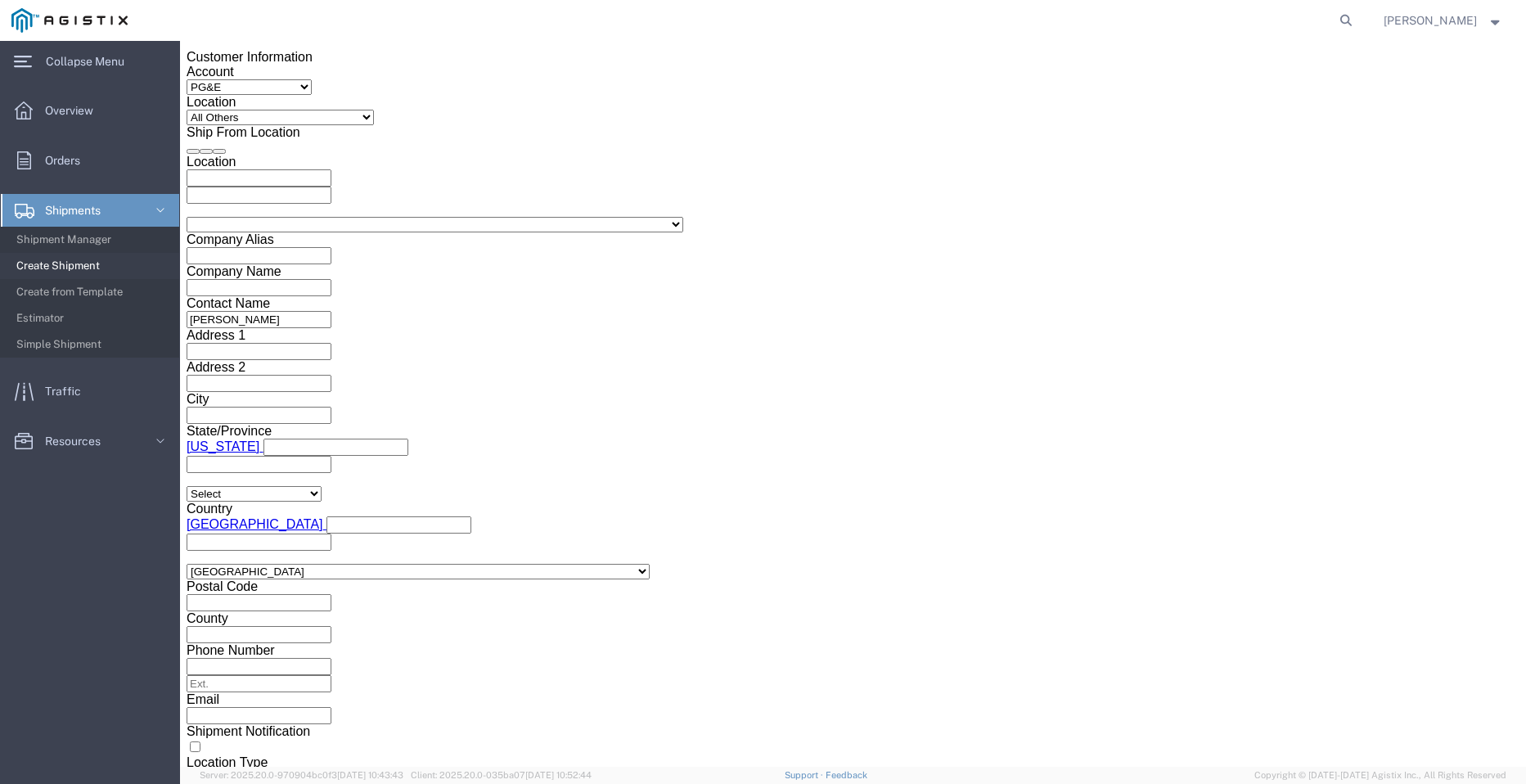
type input "3501402867"
click button "Continue"
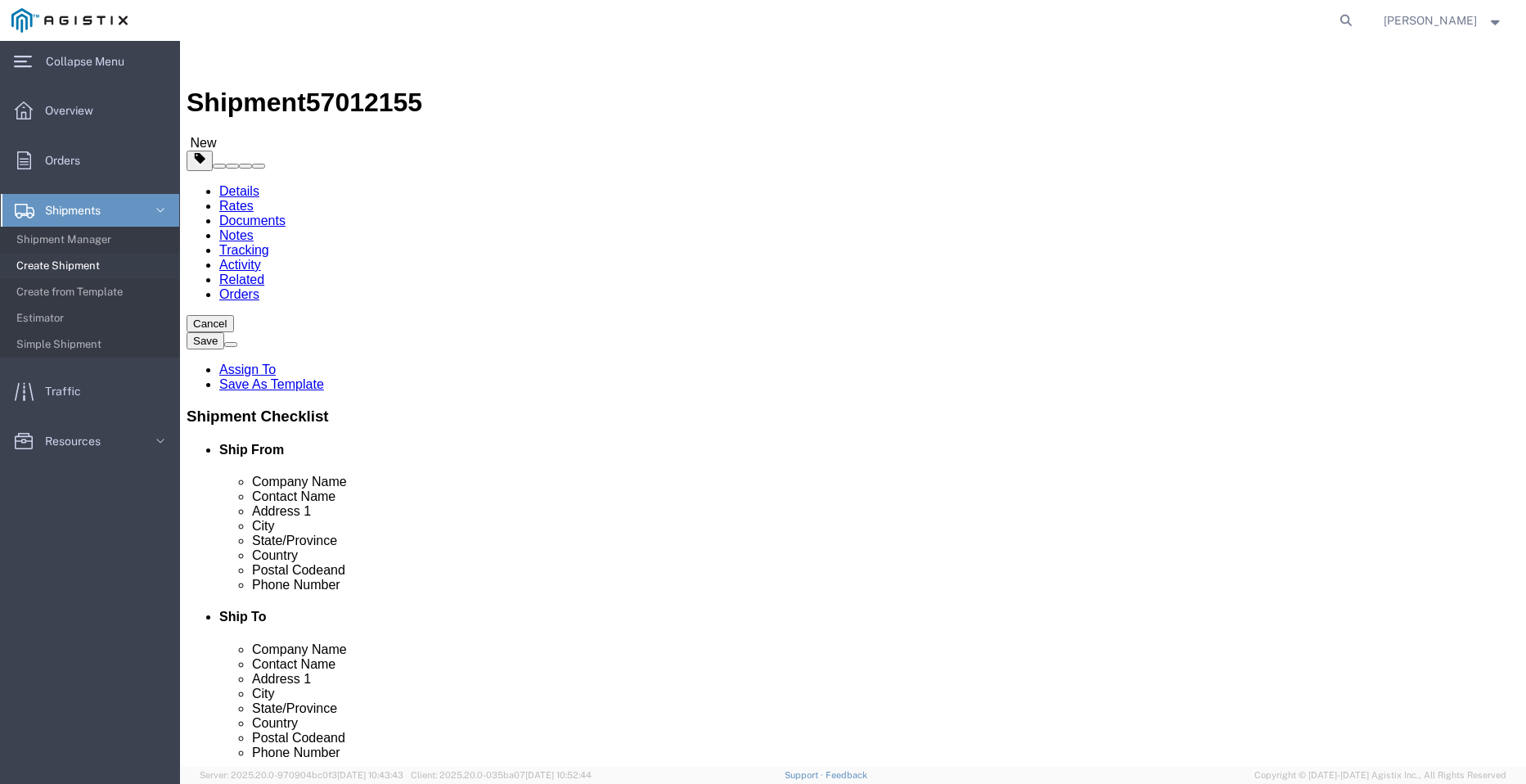
click select "Select Bulk Bundle(s) Cardboard Box(es) Carton(s) Crate(s) Drum(s) (Fiberboard)…"
select select "BNDL"
click select "Select Bulk Bundle(s) Cardboard Box(es) Carton(s) Crate(s) Drum(s) (Fiberboard)…"
click select "Select cm ft in"
select select "FT"
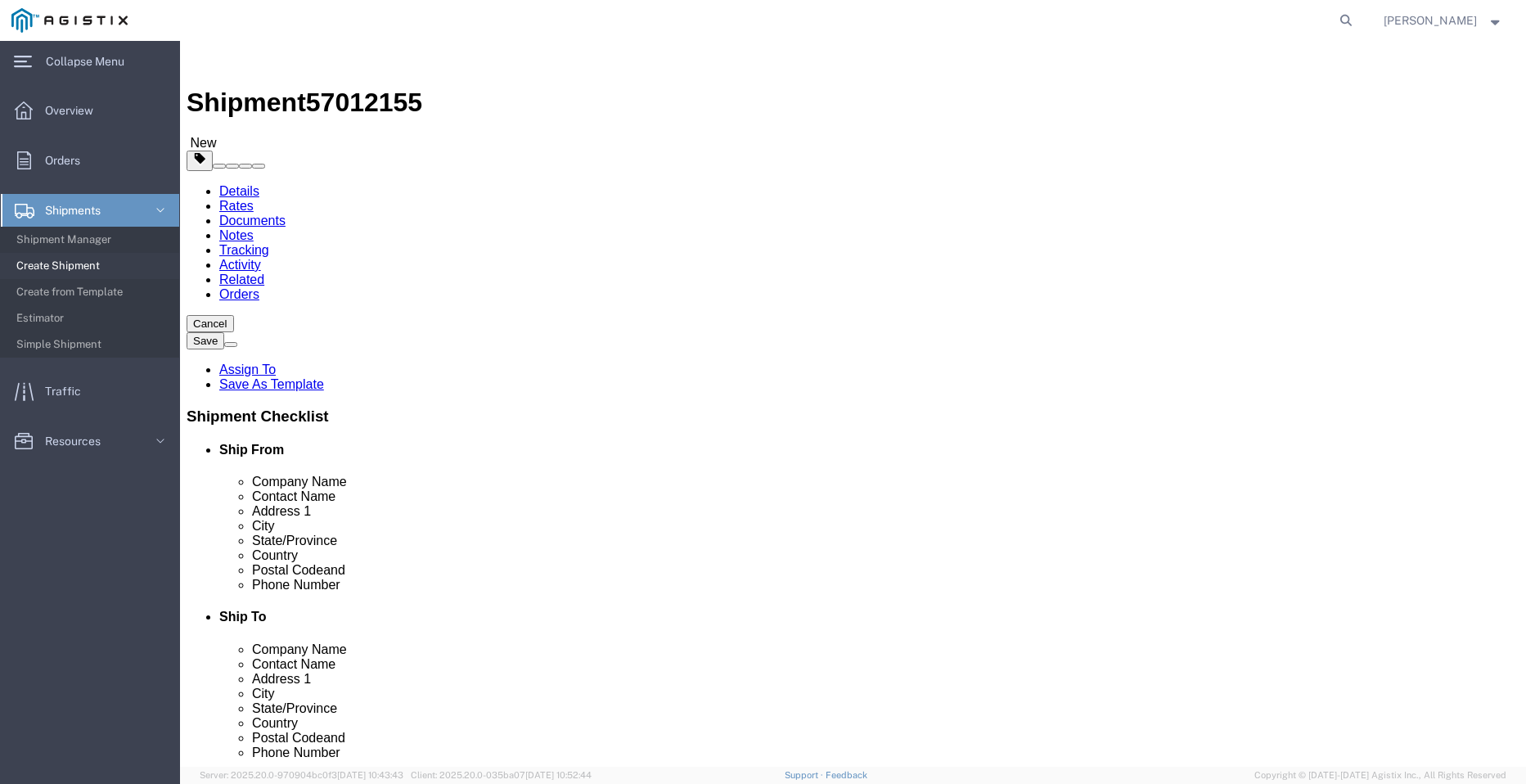
click select "Select cm ft in"
click input "text"
type input "96"
type input "102"
type input "35"
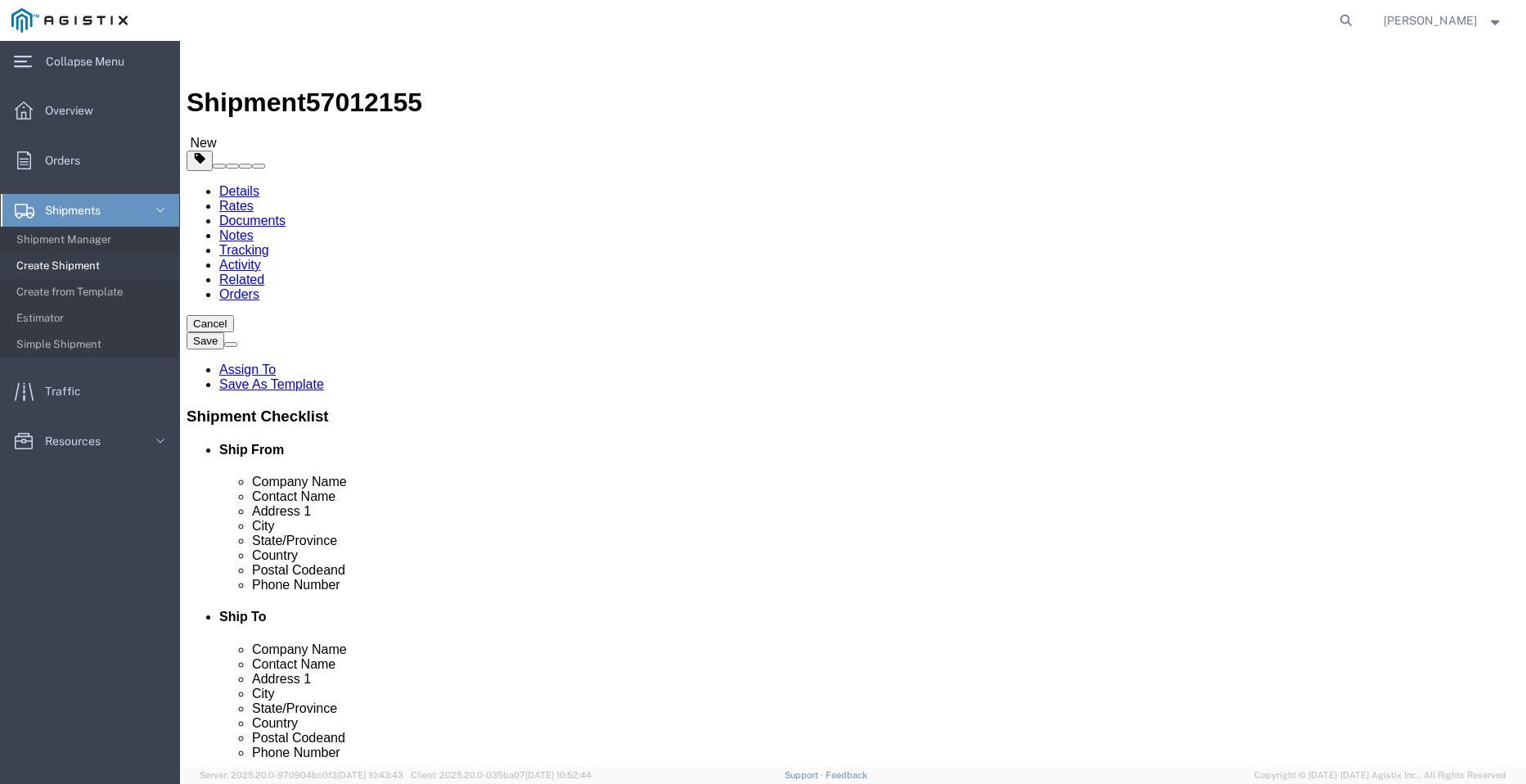
type input "2016"
click link "Add Content"
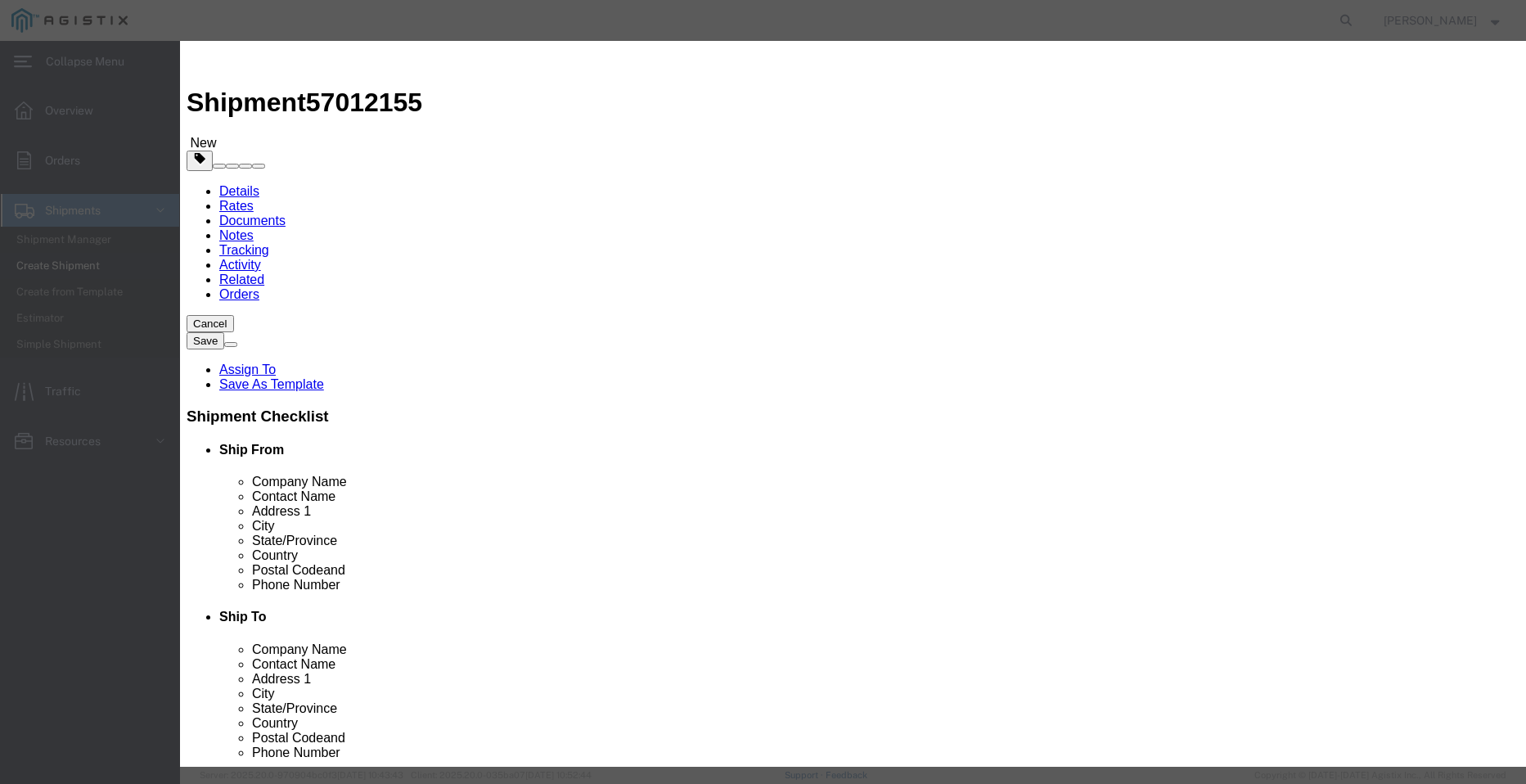
click input "text"
type input "STEEL POLES"
click input "0"
drag, startPoint x: 428, startPoint y: 159, endPoint x: 263, endPoint y: 139, distance: 166.2
click div "Product Name STEEL POLES Pieces 0 Select Bag Barrels 100Board Feet Bottle Box B…"
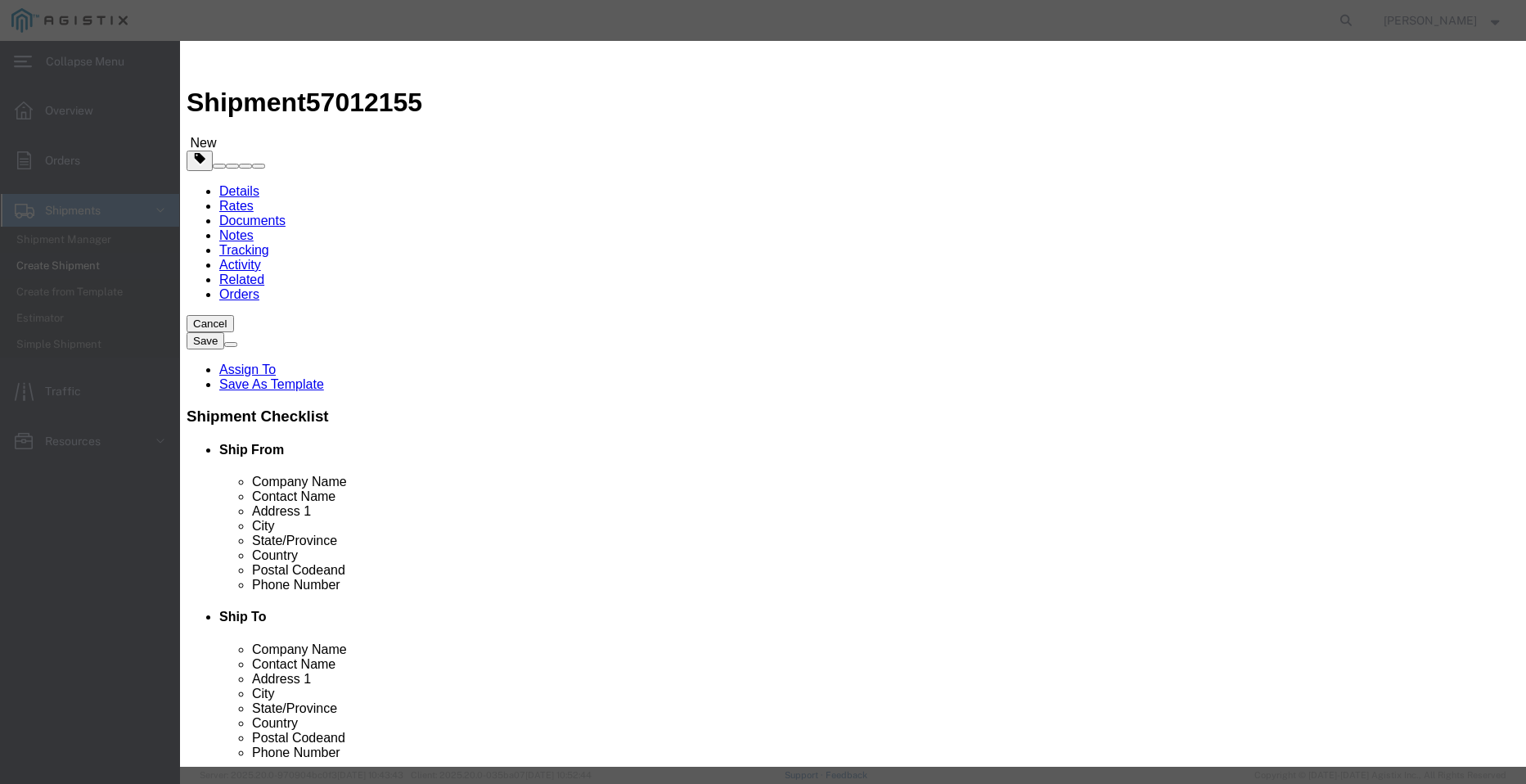
type input "2"
click div
click input "text"
type input "1"
click select "Select 50 55 60 65 70 85 92.5 100 125 175 250 300 400"
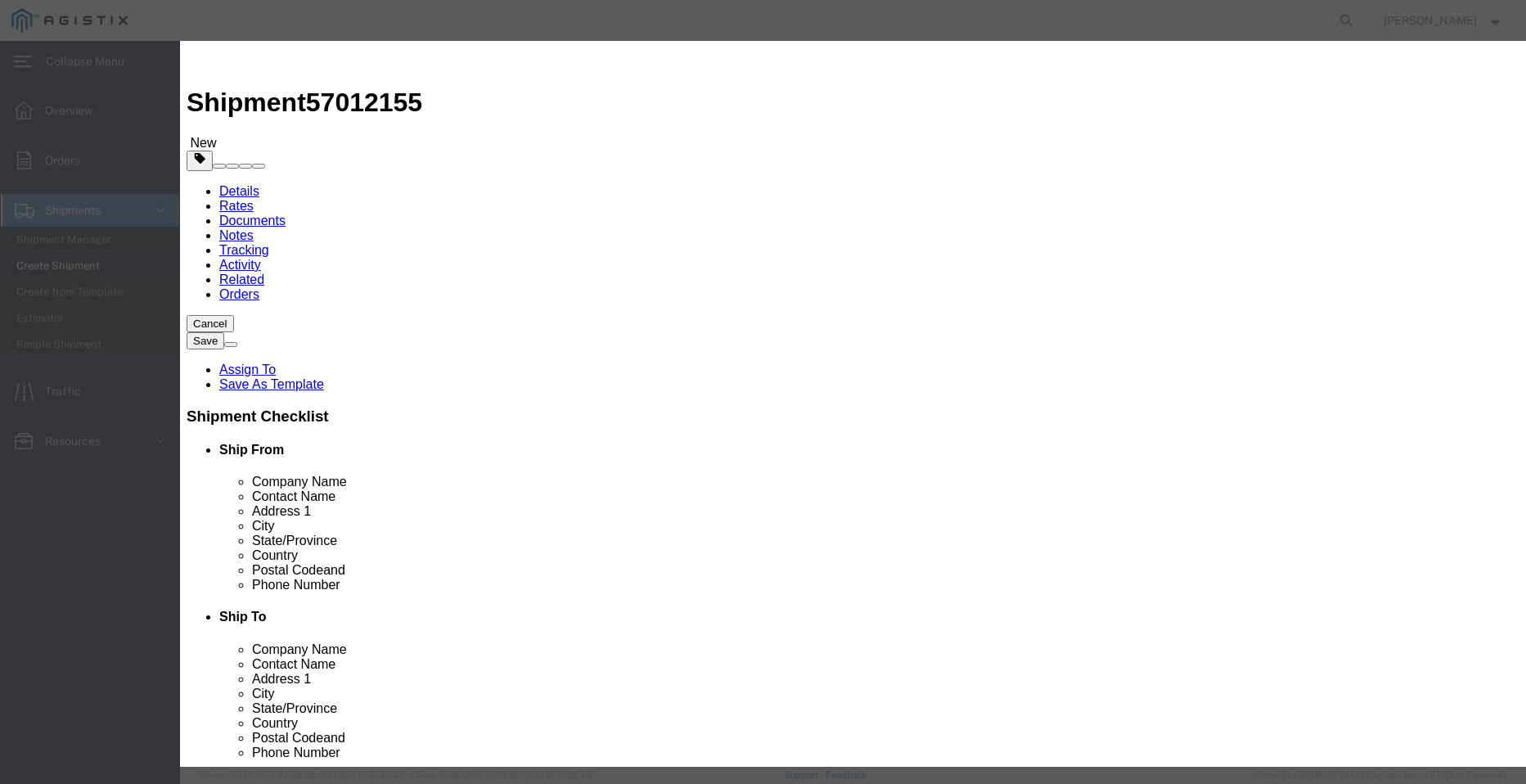
select select "50"
click select "Select 50 55 60 65 70 85 92.5 100 125 175 250 300 400"
click button "Save & Close"
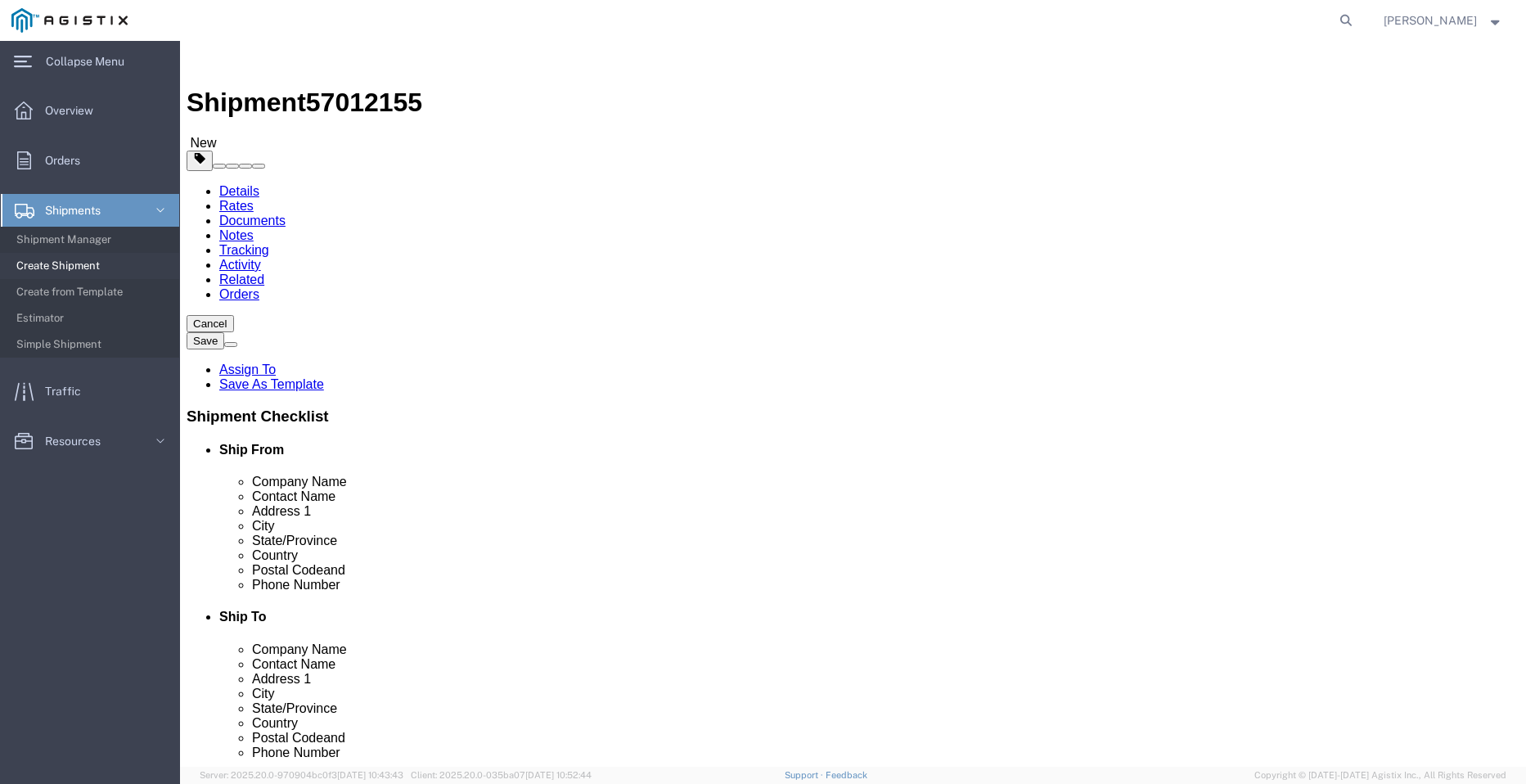
click button "Rate Shipment"
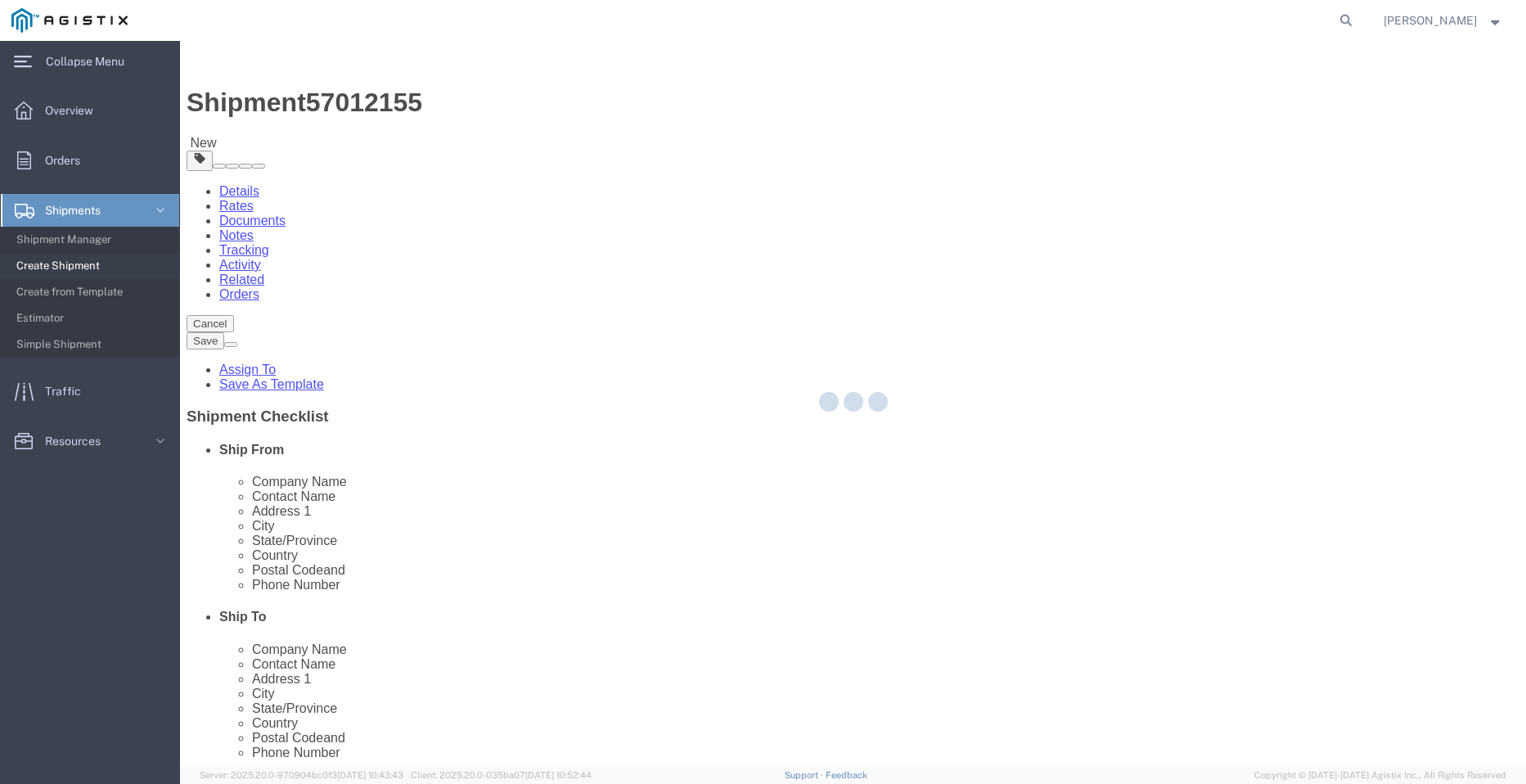
click at [368, 65] on div at bounding box center [853, 403] width 1346 height 726
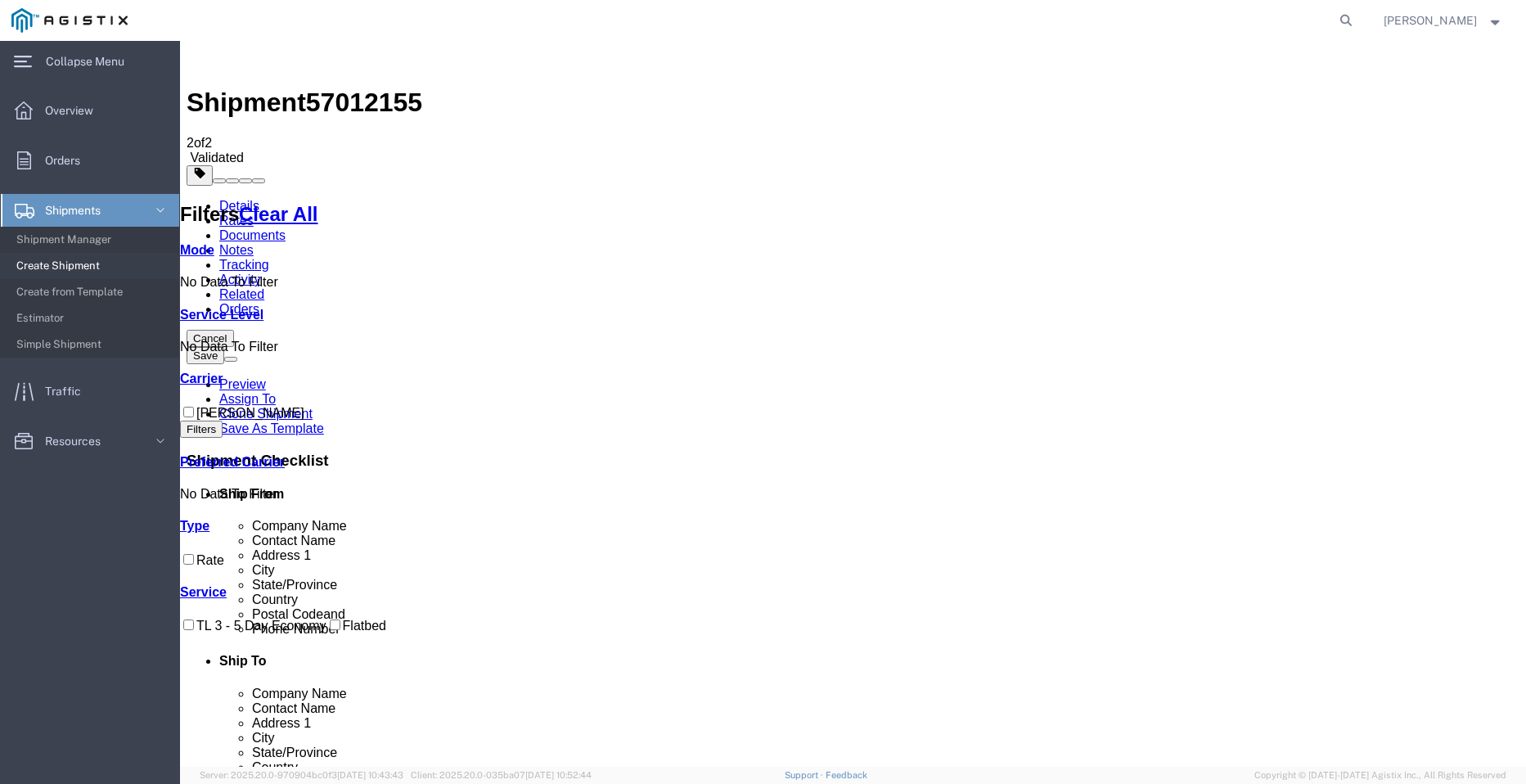
click at [376, 88] on span "57012155" at bounding box center [364, 102] width 116 height 29
copy span "57012155"
checkbox input "true"
